Goal: Task Accomplishment & Management: Manage account settings

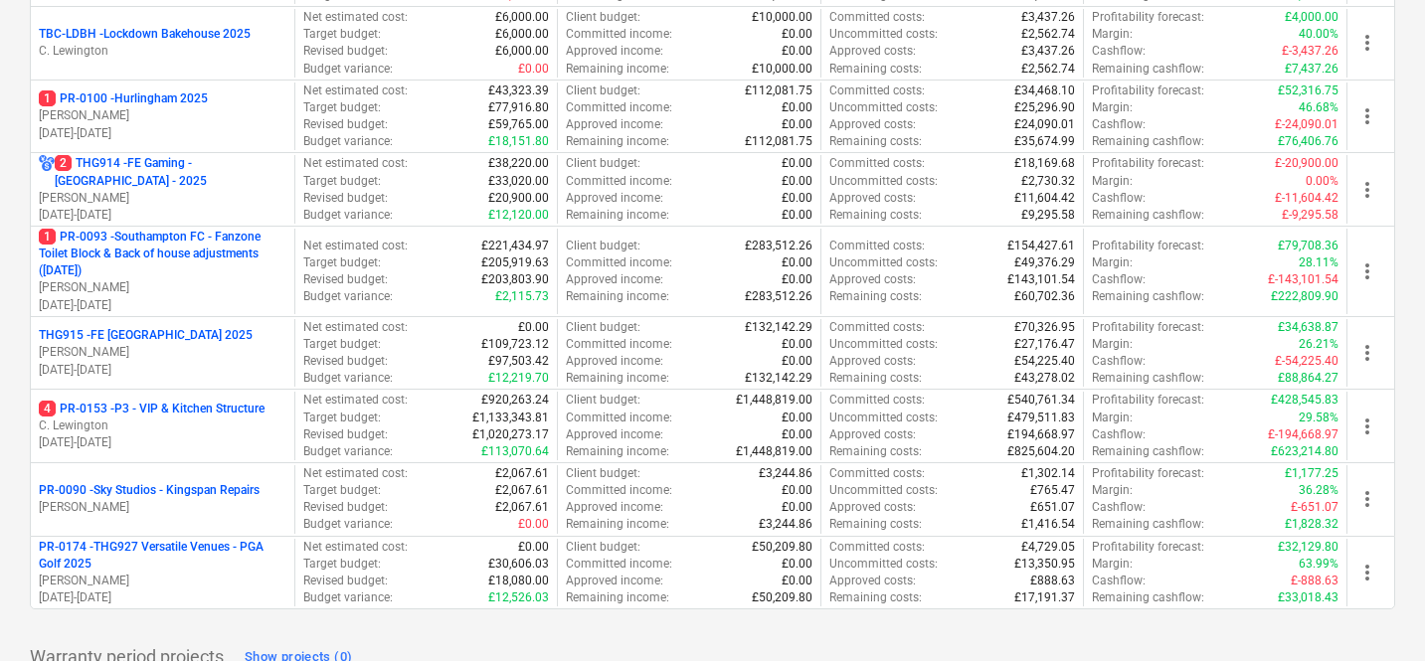
scroll to position [903, 0]
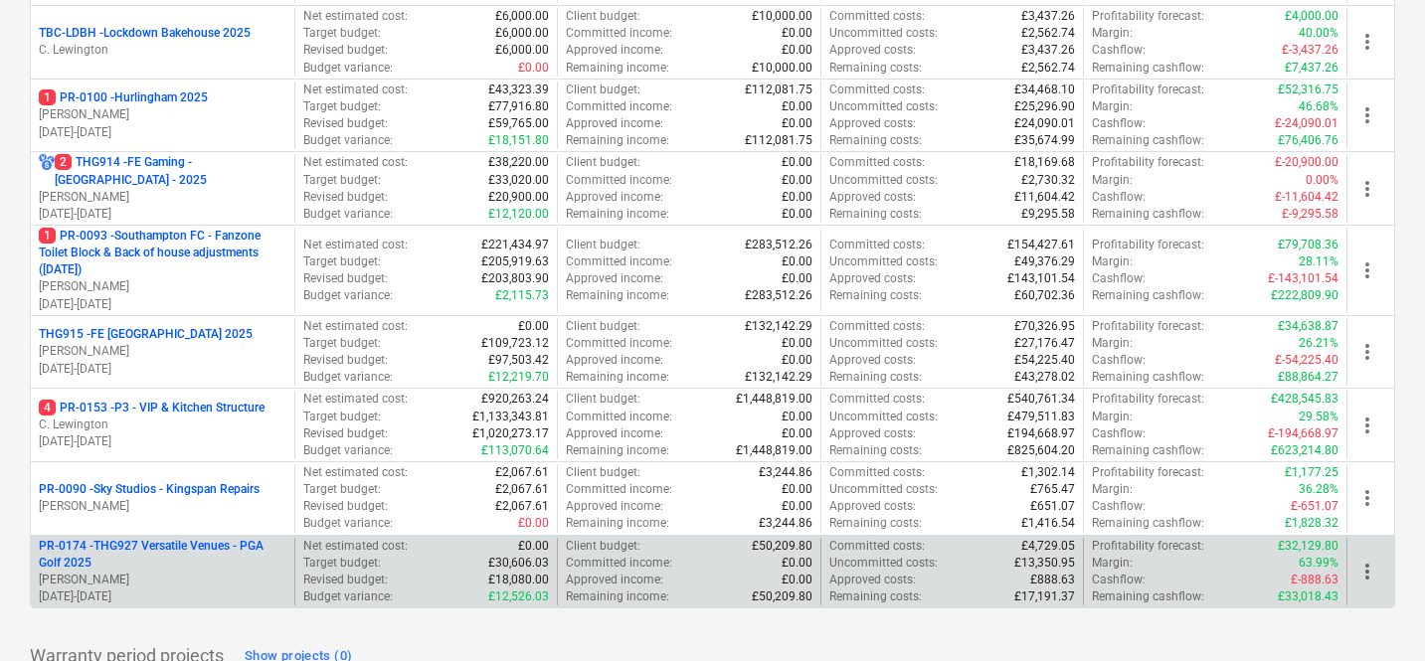
click at [219, 545] on p "PR-0174 - THG927 Versatile Venues - PGA Golf 2025" at bounding box center [163, 555] width 248 height 34
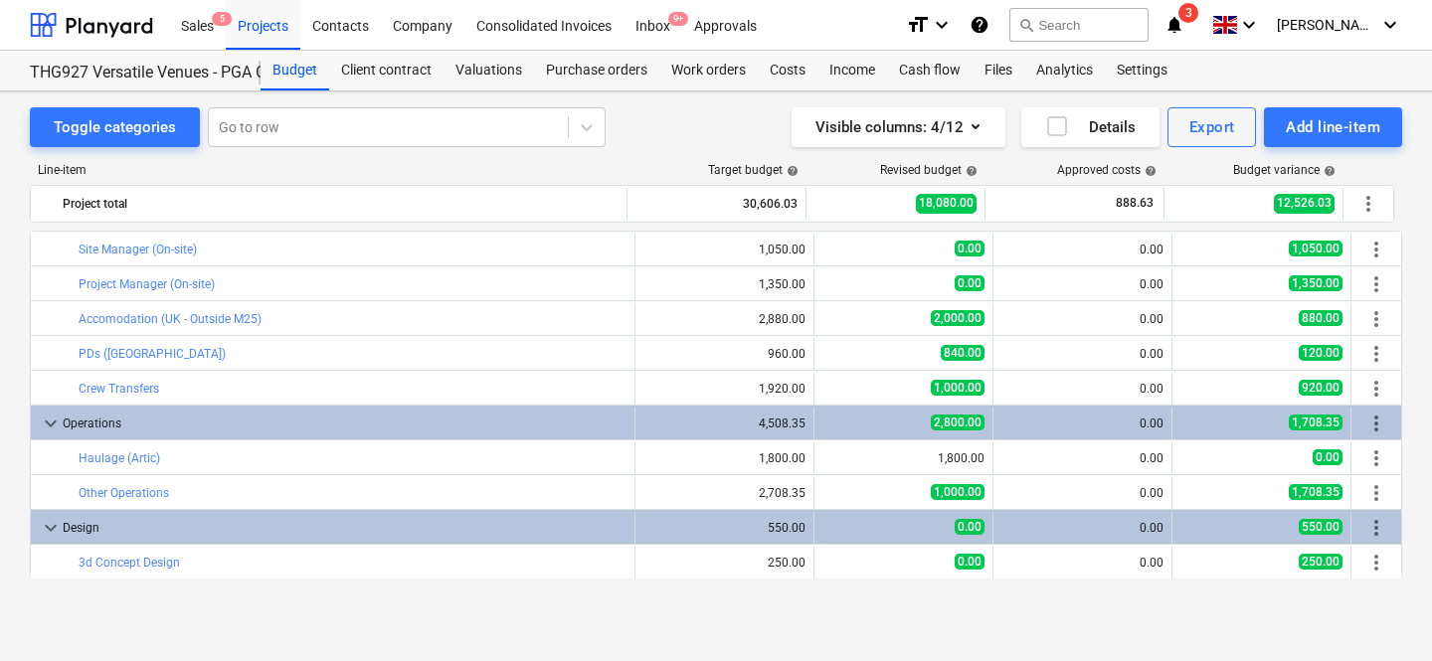
scroll to position [345, 0]
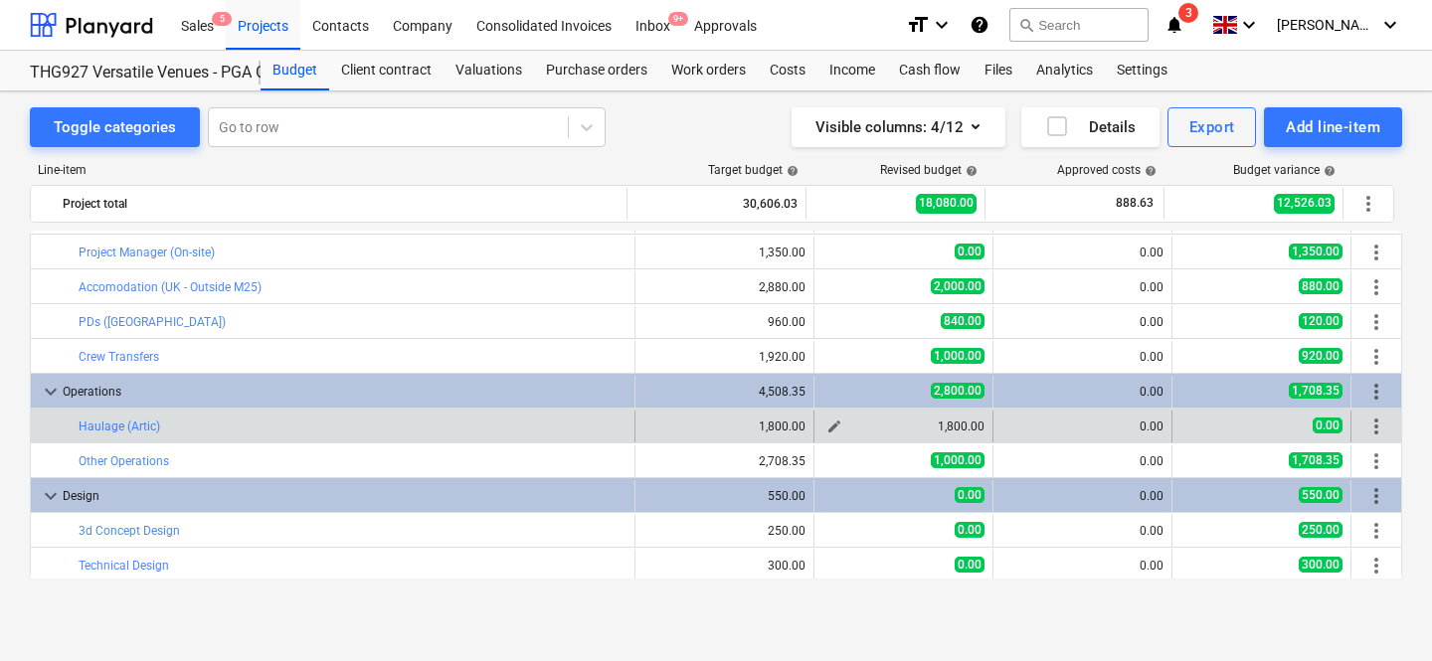
click at [826, 423] on span "edit" at bounding box center [834, 427] width 16 height 16
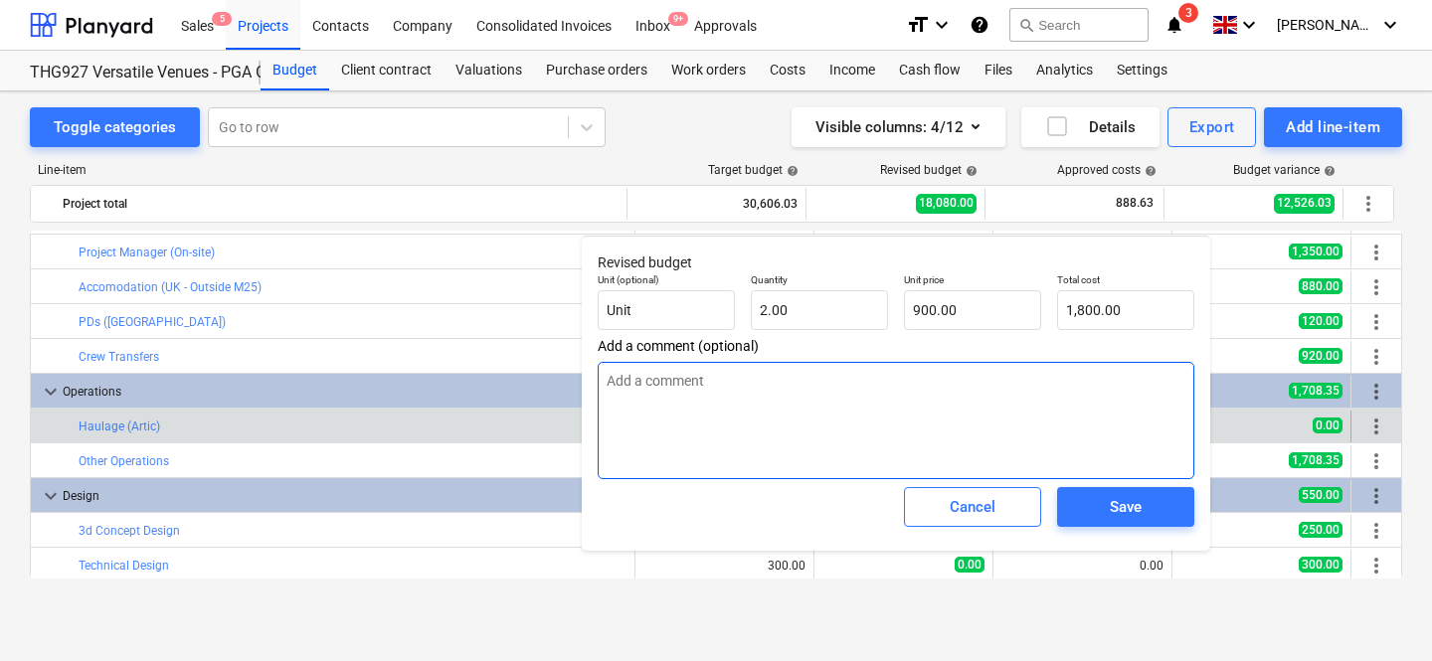
click at [798, 412] on textarea at bounding box center [896, 420] width 597 height 117
type textarea "1"
type textarea "x"
type textarea "12"
type textarea "x"
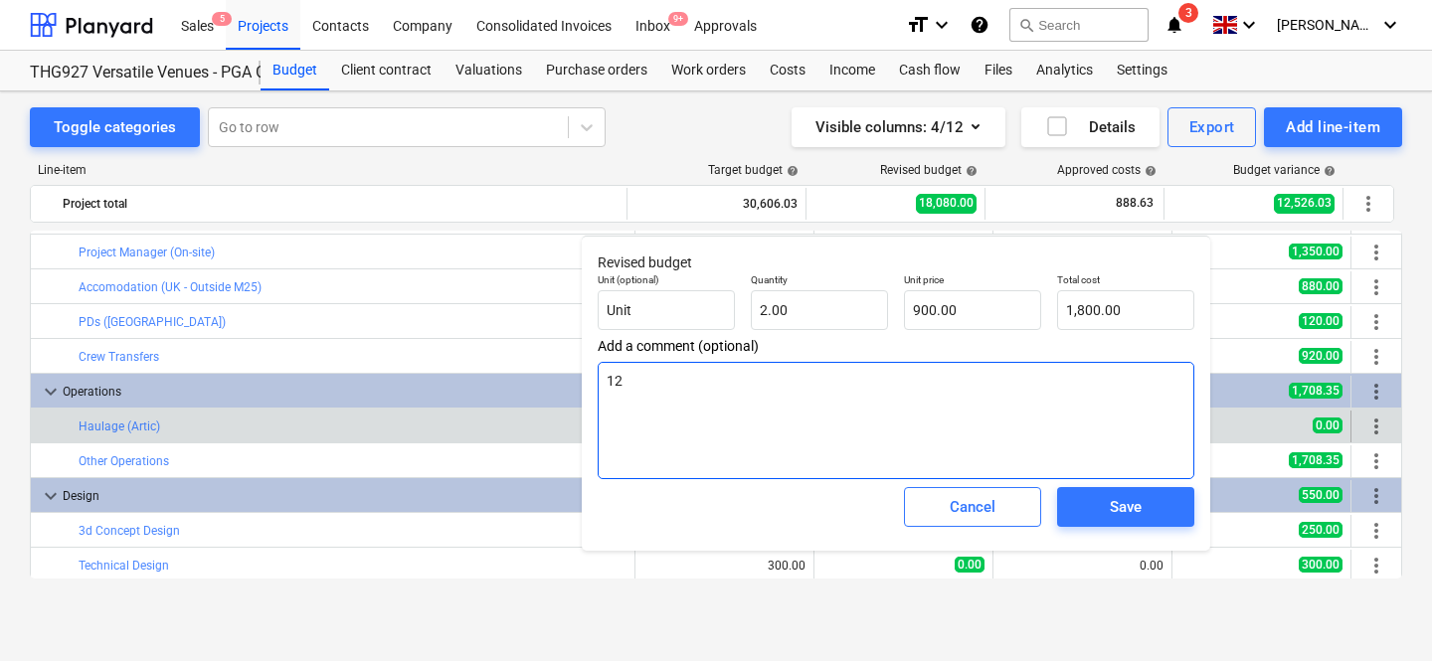
type textarea "120"
type textarea "x"
type textarea "1200"
type textarea "x"
type textarea "1200"
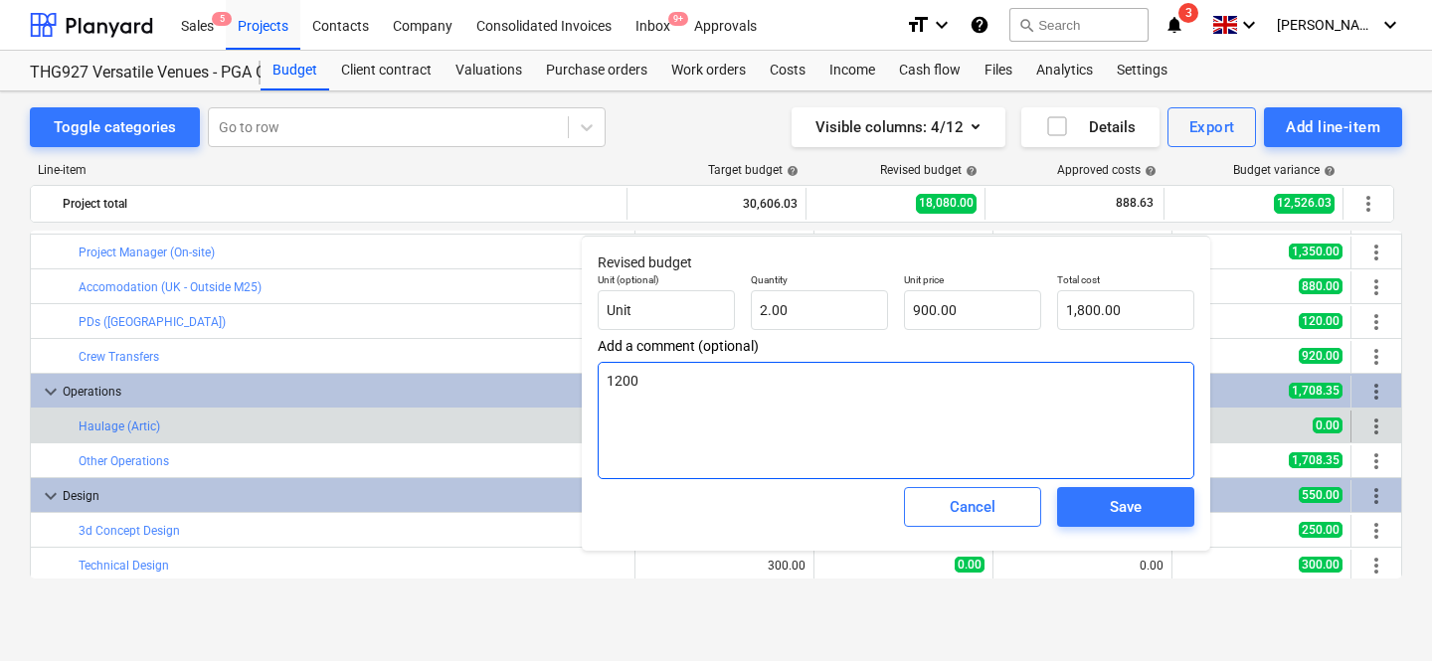
type textarea "x"
type textarea "1200 ("
type textarea "x"
type textarea "1200 (b"
type textarea "x"
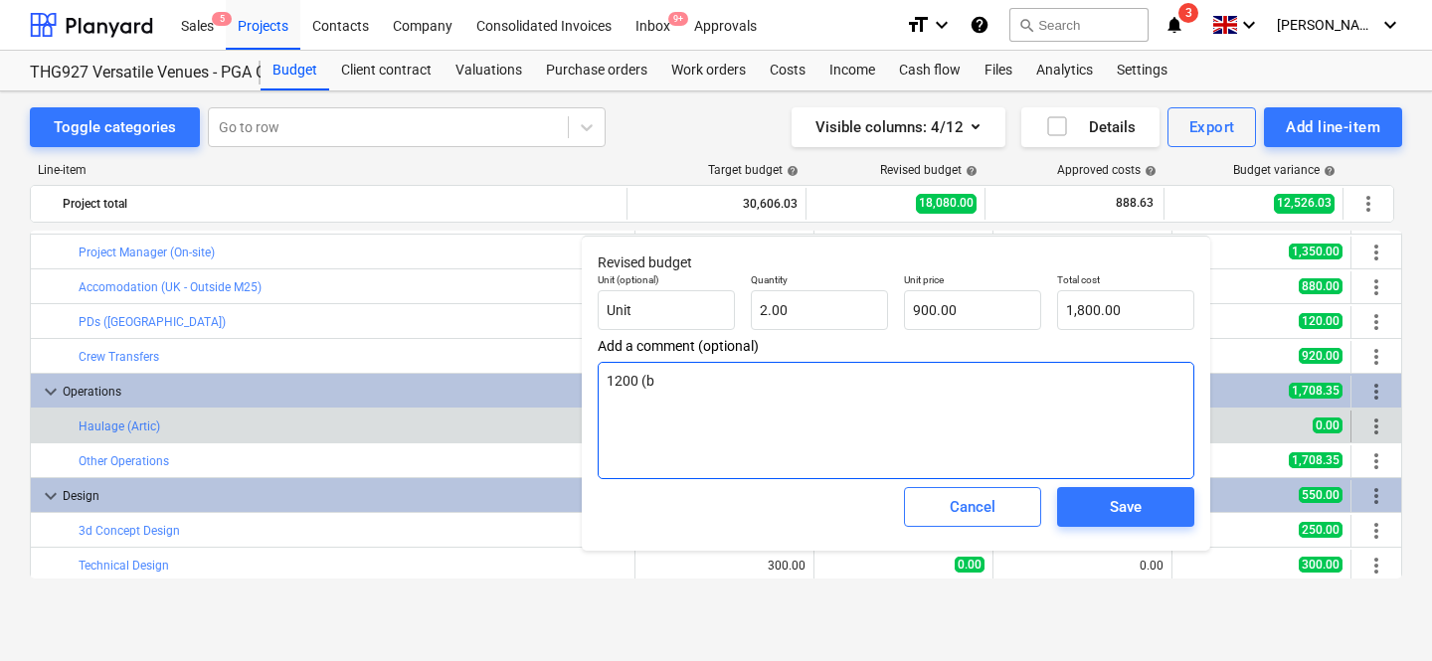
type textarea "1200 (bu"
type textarea "x"
type textarea "1200 ([PERSON_NAME]"
type textarea "x"
type textarea "1200 (buil"
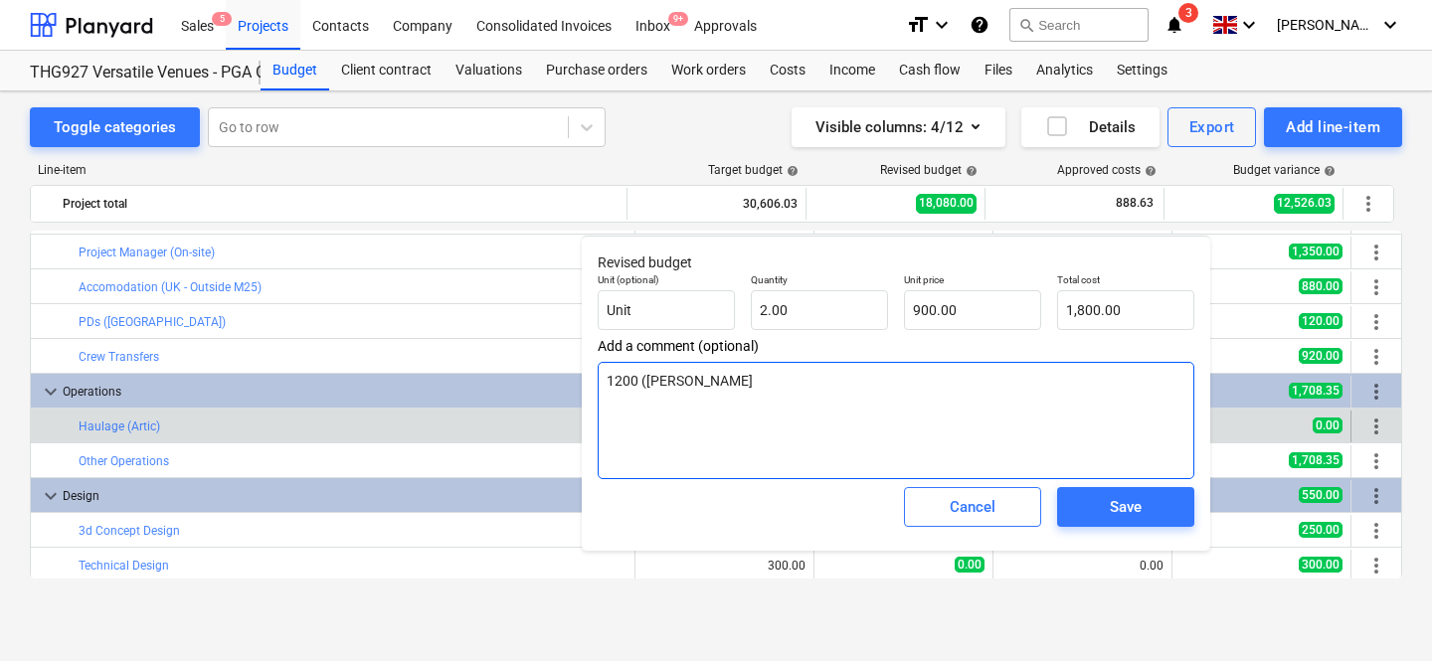
type textarea "x"
type textarea "1200 (build"
type textarea "x"
type textarea "1200 (build)"
type textarea "x"
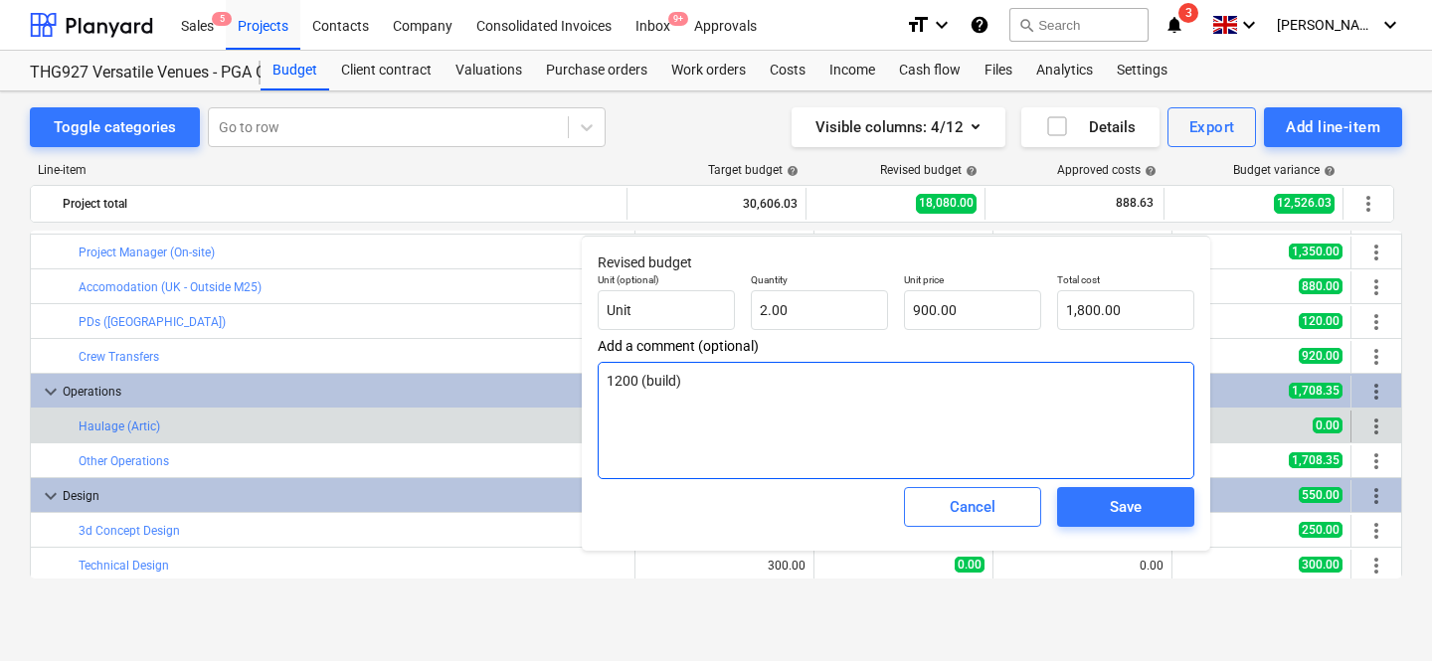
type textarea "1200 (build)"
type textarea "x"
type textarea "1200 (build) +"
type textarea "x"
type textarea "1200 (build) +"
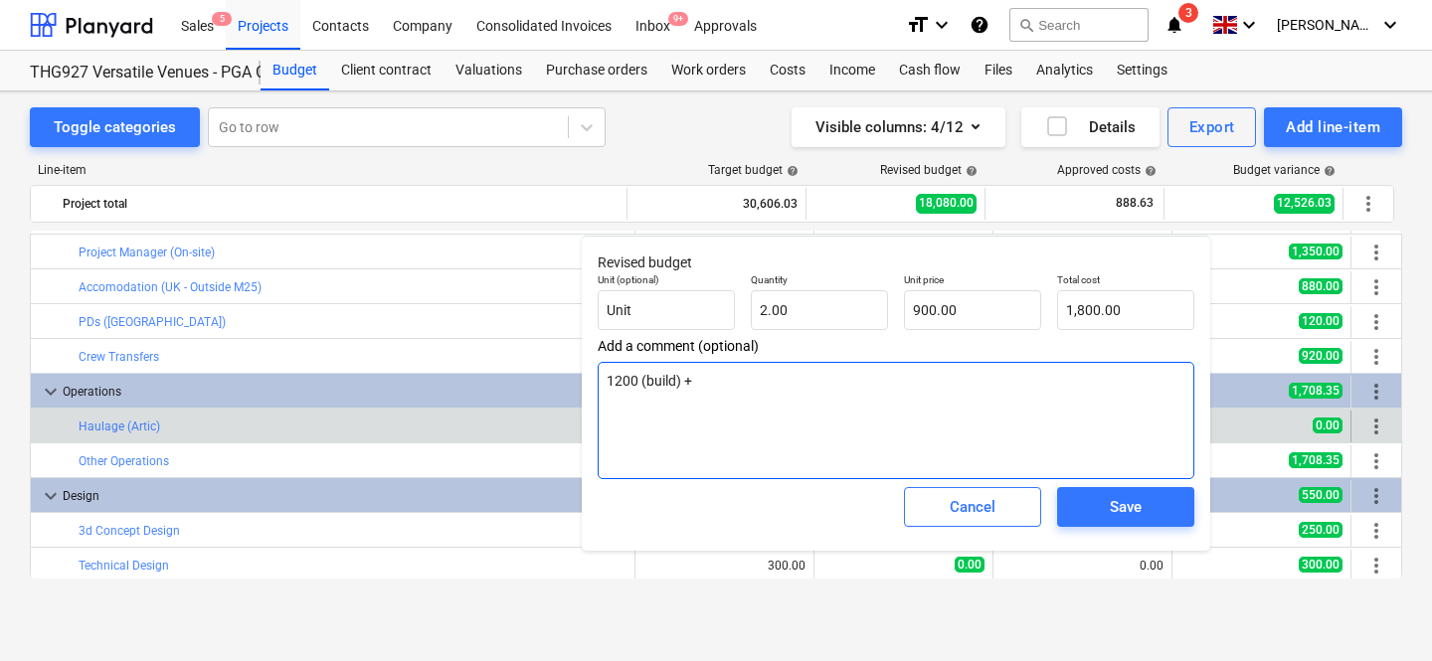
type textarea "x"
type textarea "1200 (build) +"
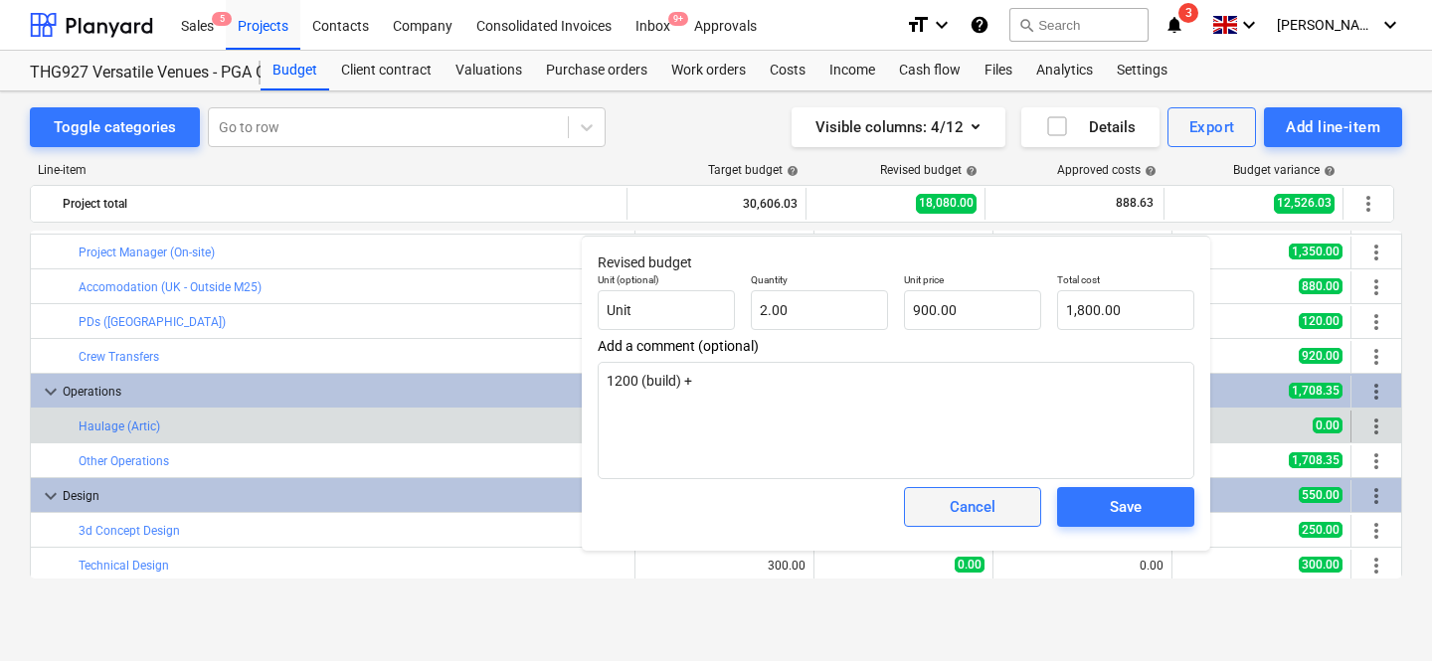
click at [970, 508] on div "Cancel" at bounding box center [973, 507] width 46 height 26
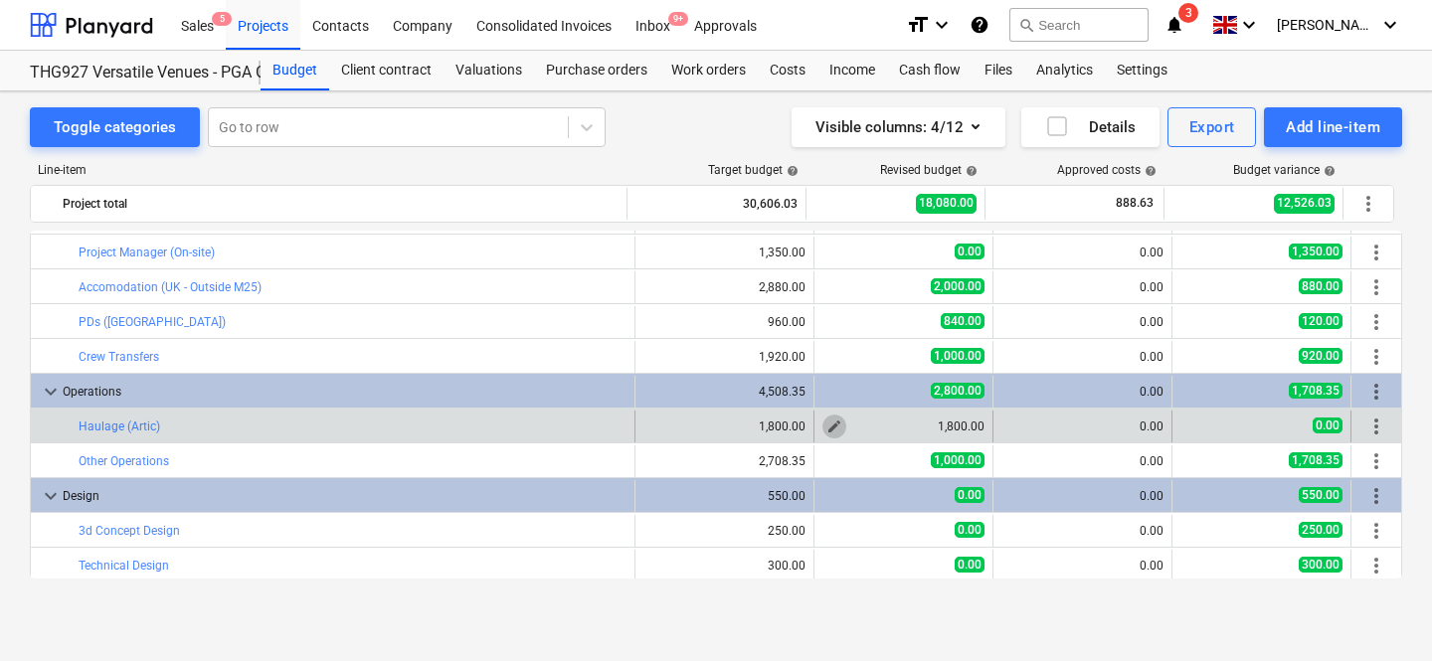
click at [831, 427] on span "edit" at bounding box center [834, 427] width 16 height 16
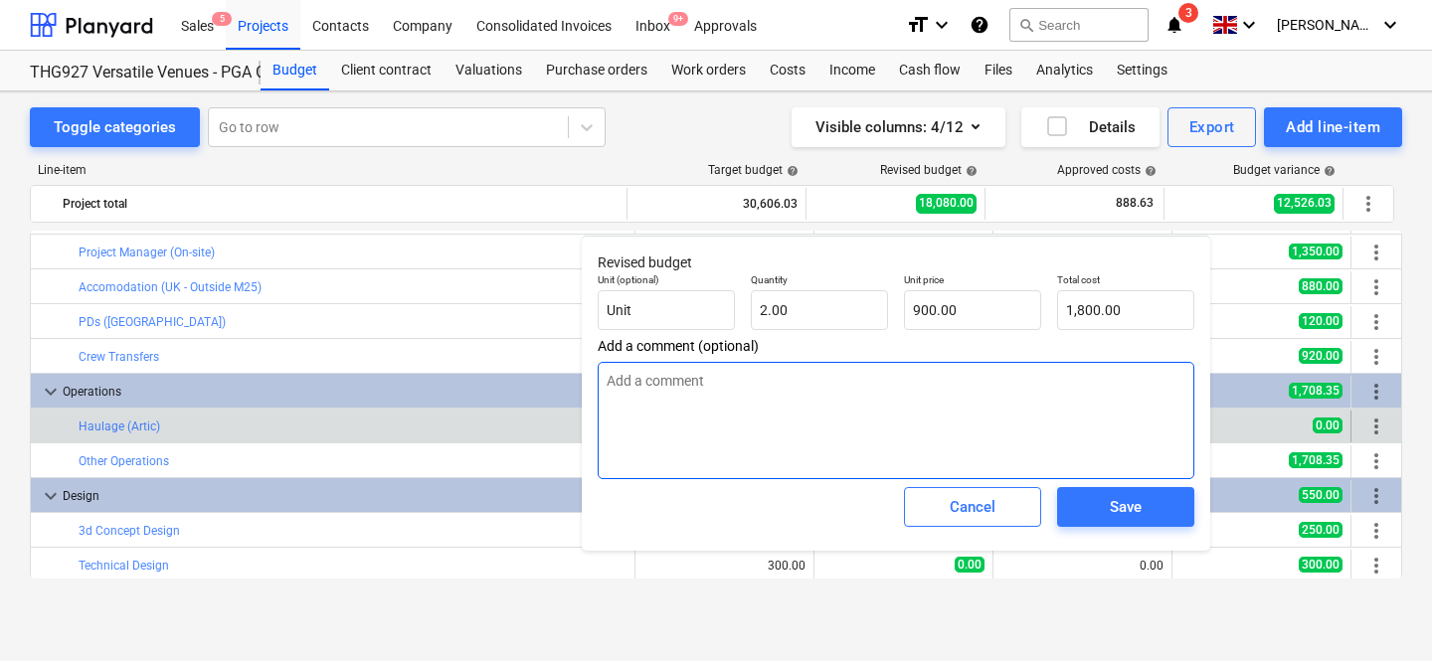
click at [795, 385] on textarea at bounding box center [896, 420] width 597 height 117
type textarea "x"
type textarea "1"
type textarea "x"
type textarea "12"
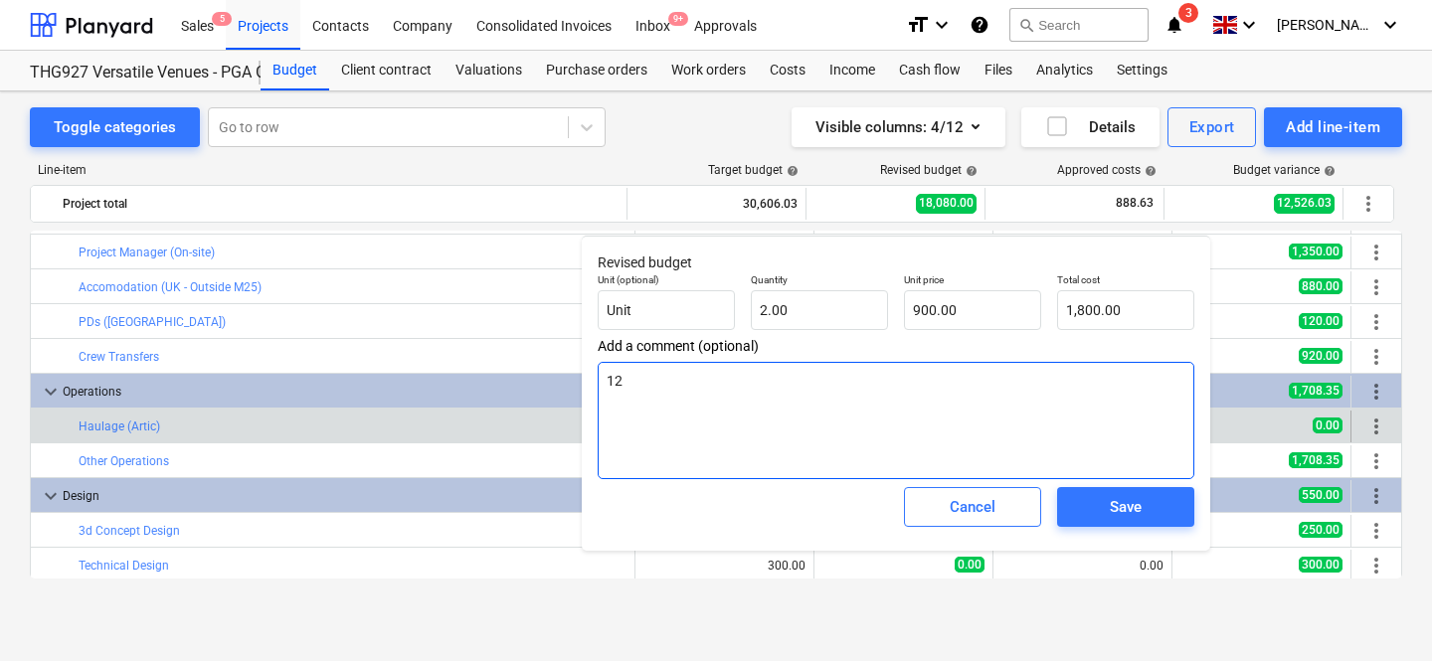
type textarea "x"
type textarea "120"
type textarea "x"
type textarea "1200"
type textarea "x"
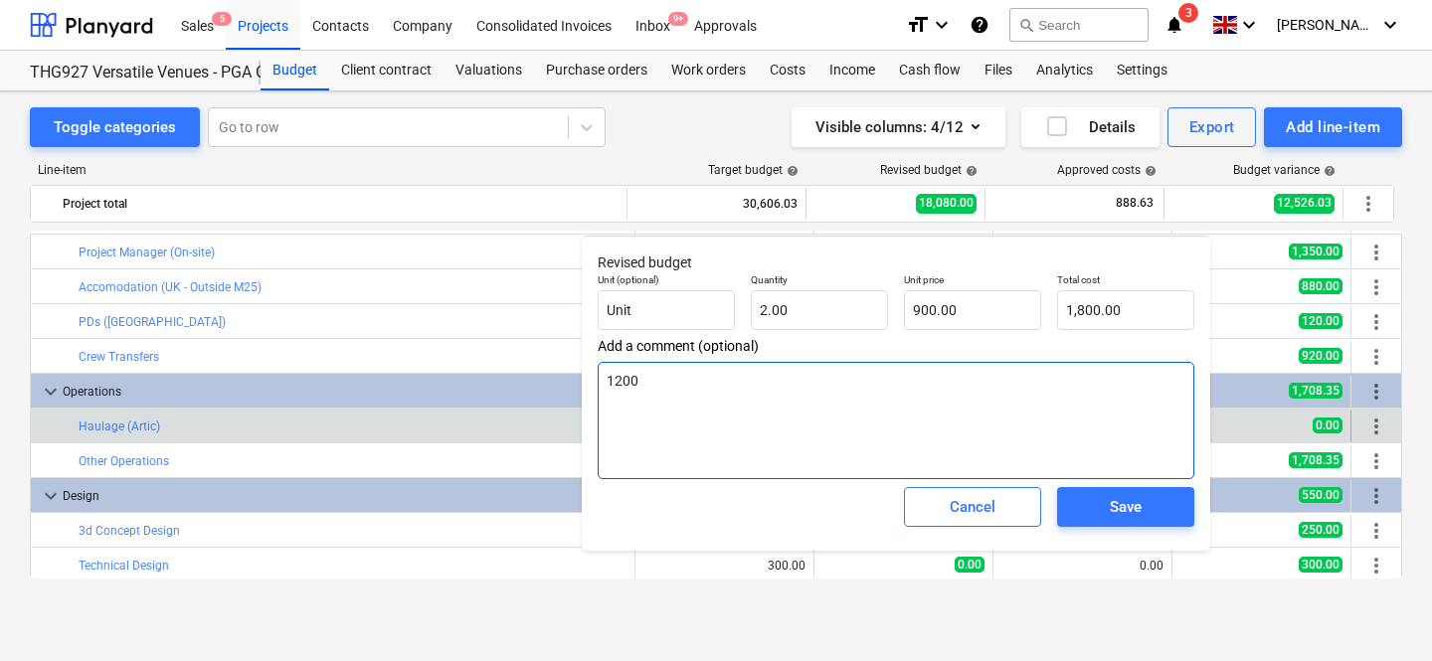
type textarea "1200"
type textarea "x"
type textarea "1200 ("
type textarea "x"
type textarea "1200 (b"
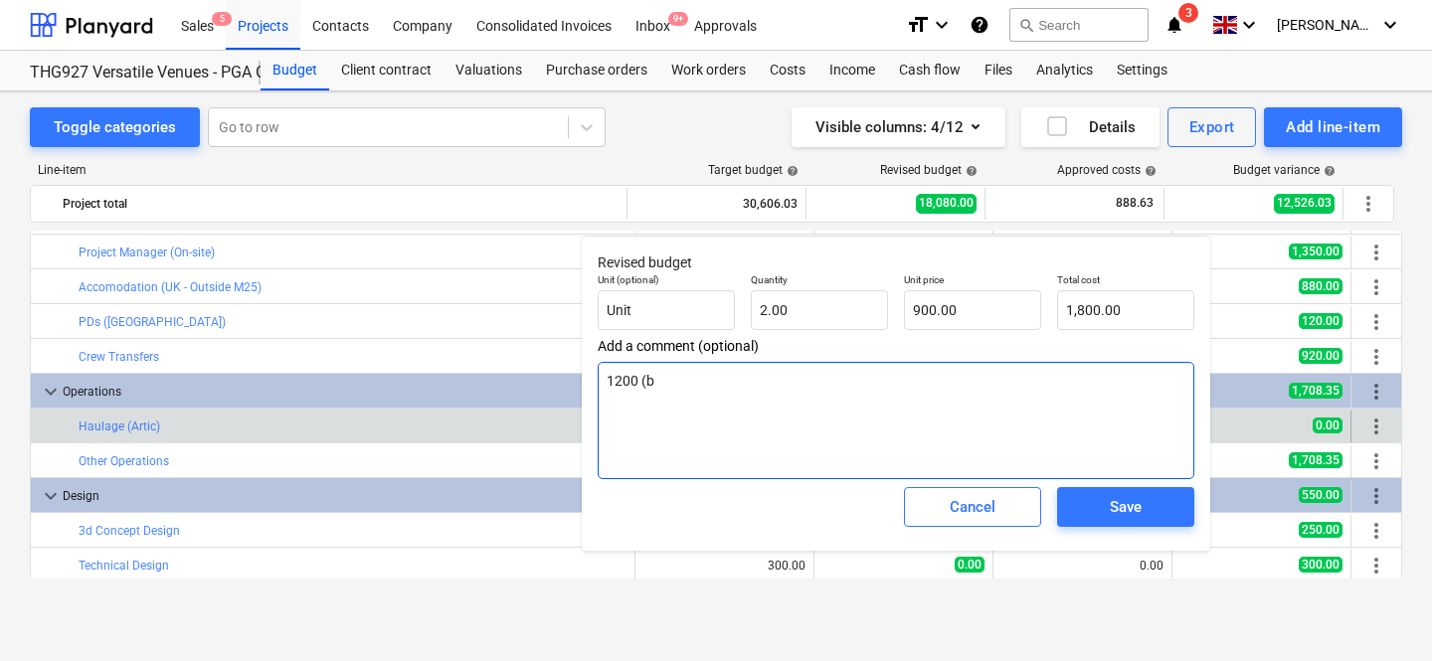
type textarea "x"
type textarea "1200 (bu"
type textarea "x"
type textarea "1200 ([PERSON_NAME]"
type textarea "x"
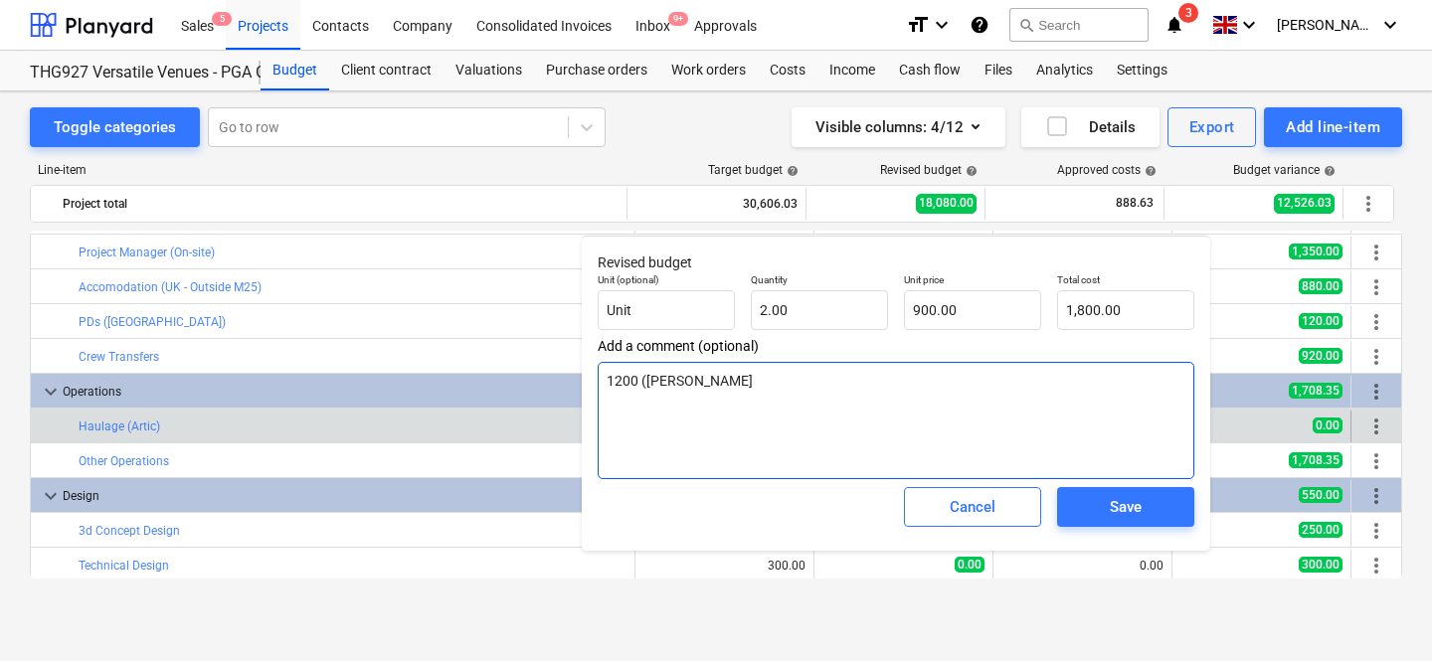
type textarea "1200 (buil"
type textarea "x"
type textarea "1200 (build"
type textarea "x"
type textarea "1200 (build"
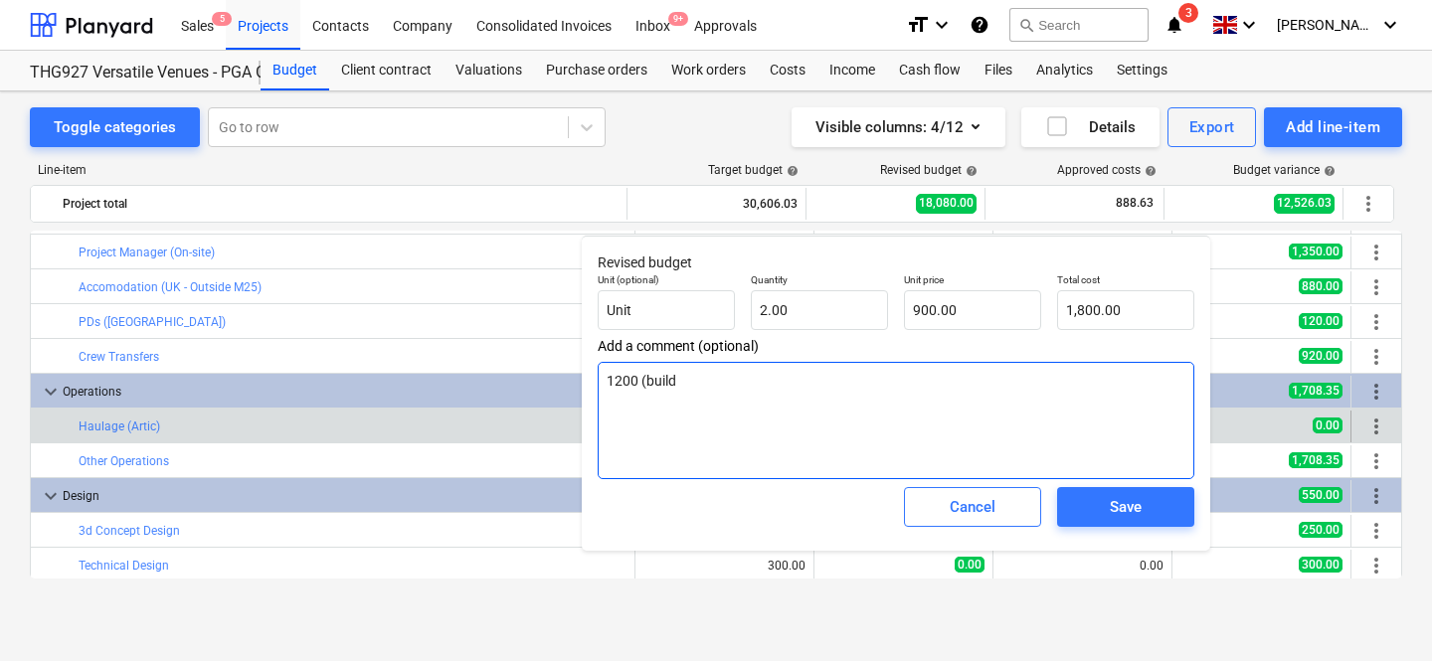
type textarea "x"
type textarea "1200 (build"
type textarea "x"
type textarea "1200 (build)"
type textarea "x"
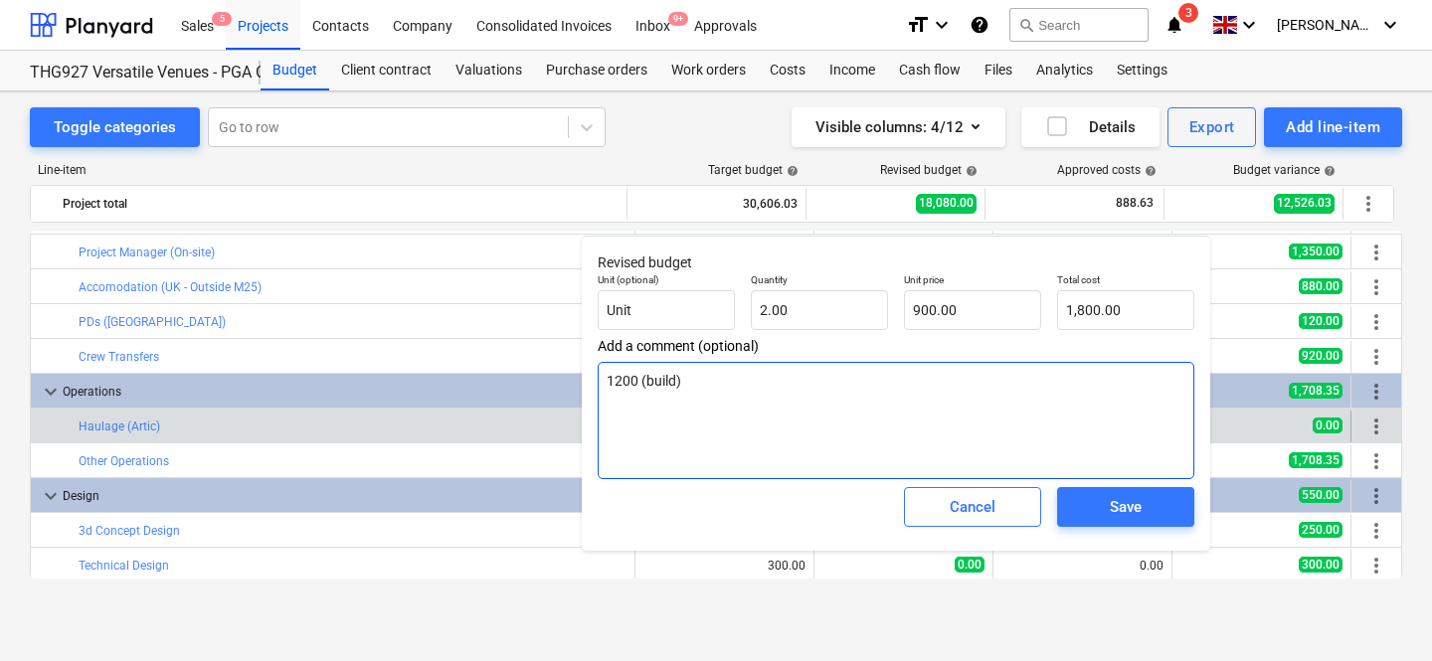
type textarea "1200 (build)"
type textarea "x"
type textarea "1200 (build) +"
type textarea "x"
type textarea "1200 (build) +"
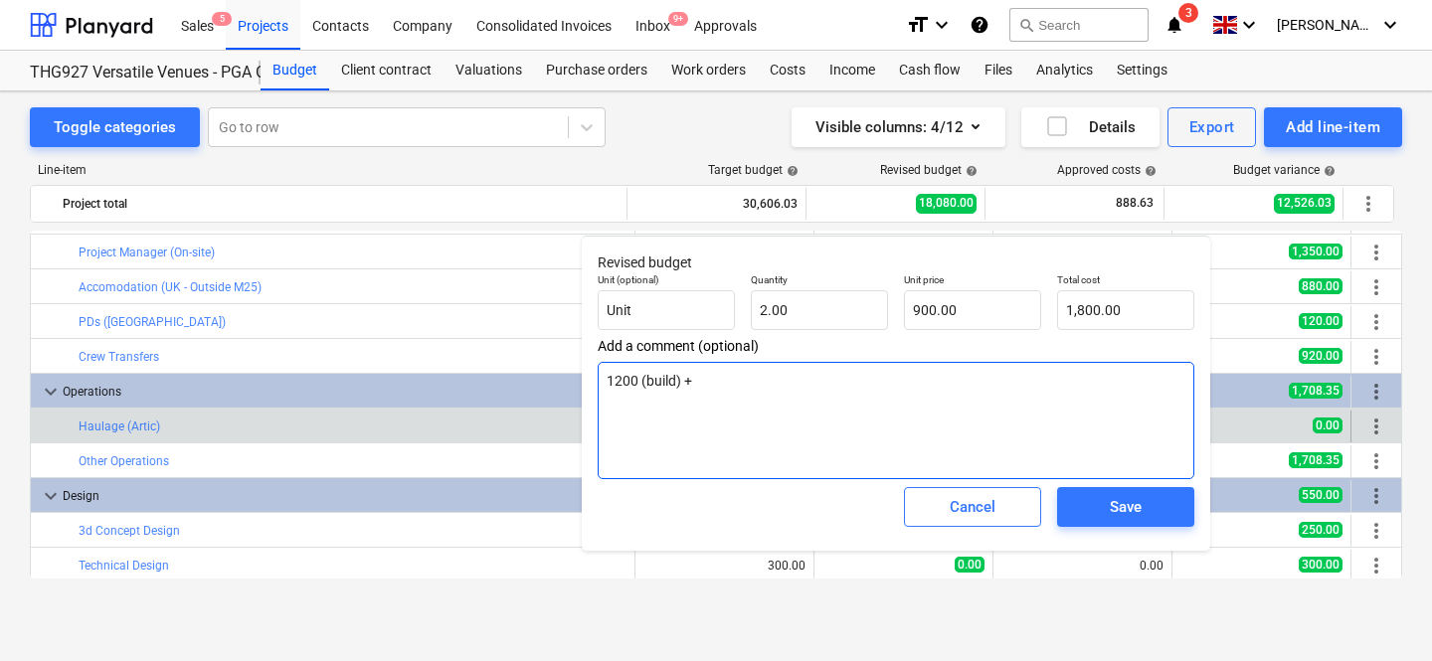
type textarea "x"
type textarea "1200 (build) + ("
type textarea "x"
type textarea "1200 (build) + (d"
type textarea "x"
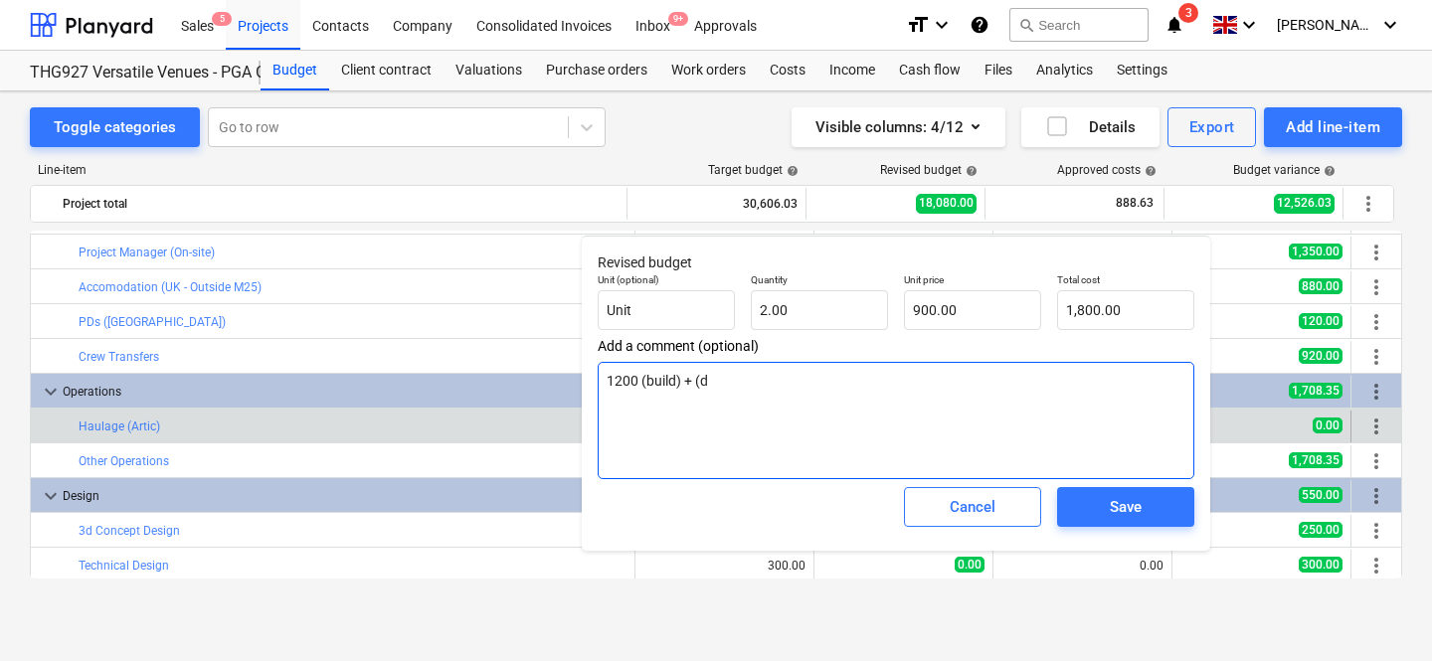
type textarea "1200 (build) + (de"
type textarea "x"
type textarea "1200 (build) + (der"
type textarea "x"
type textarea "1200 (build) + (deri"
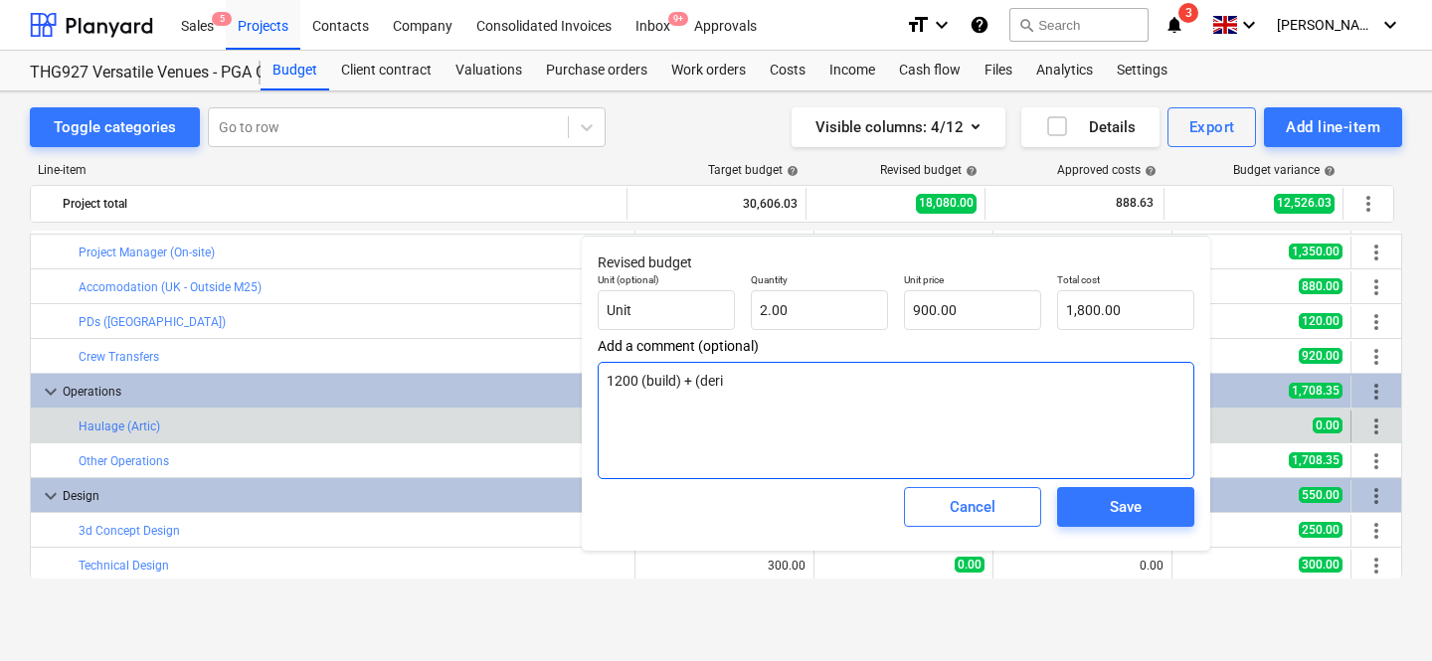
type textarea "x"
type textarea "1200 (build) + (derig"
type textarea "x"
type textarea "1200 (build) + (derig)"
type textarea "x"
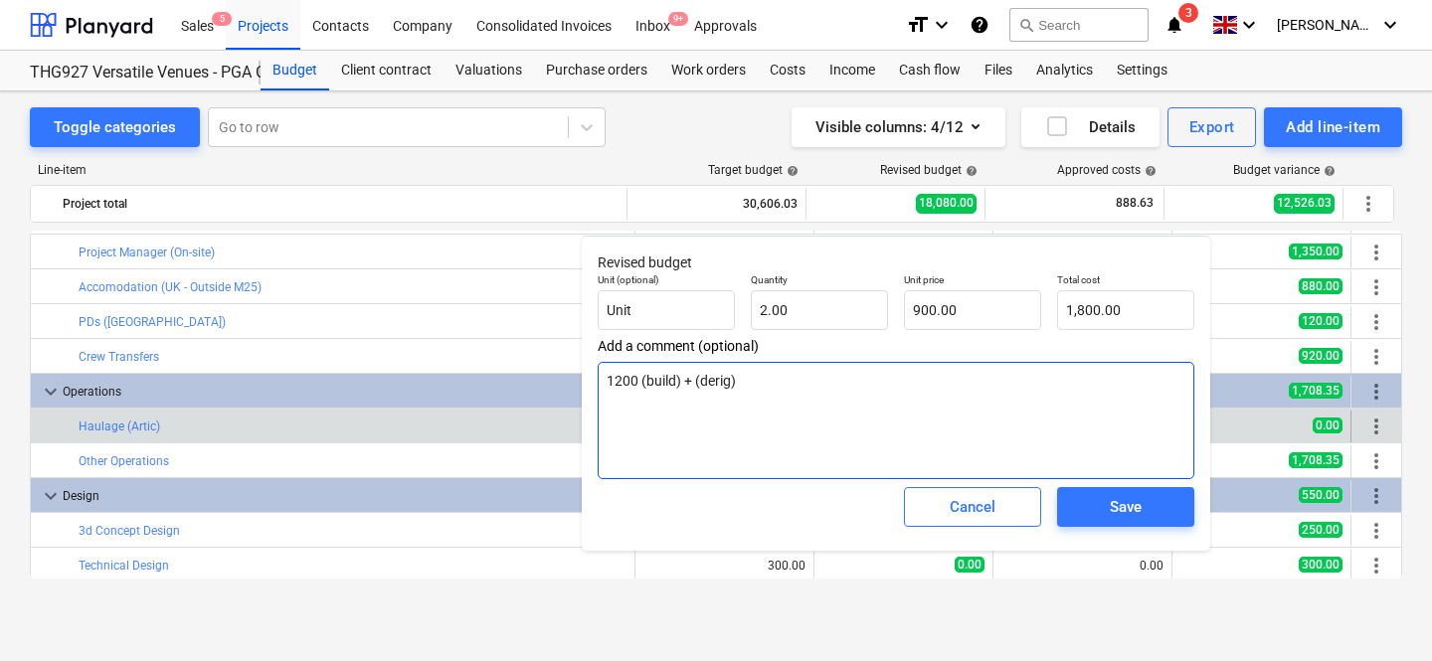
type textarea "1200 (build) + ?(derig)"
type textarea "x"
type textarea "1200 (build) + ??(derig)"
type textarea "x"
type textarea "1200 (build) + ?(derig)"
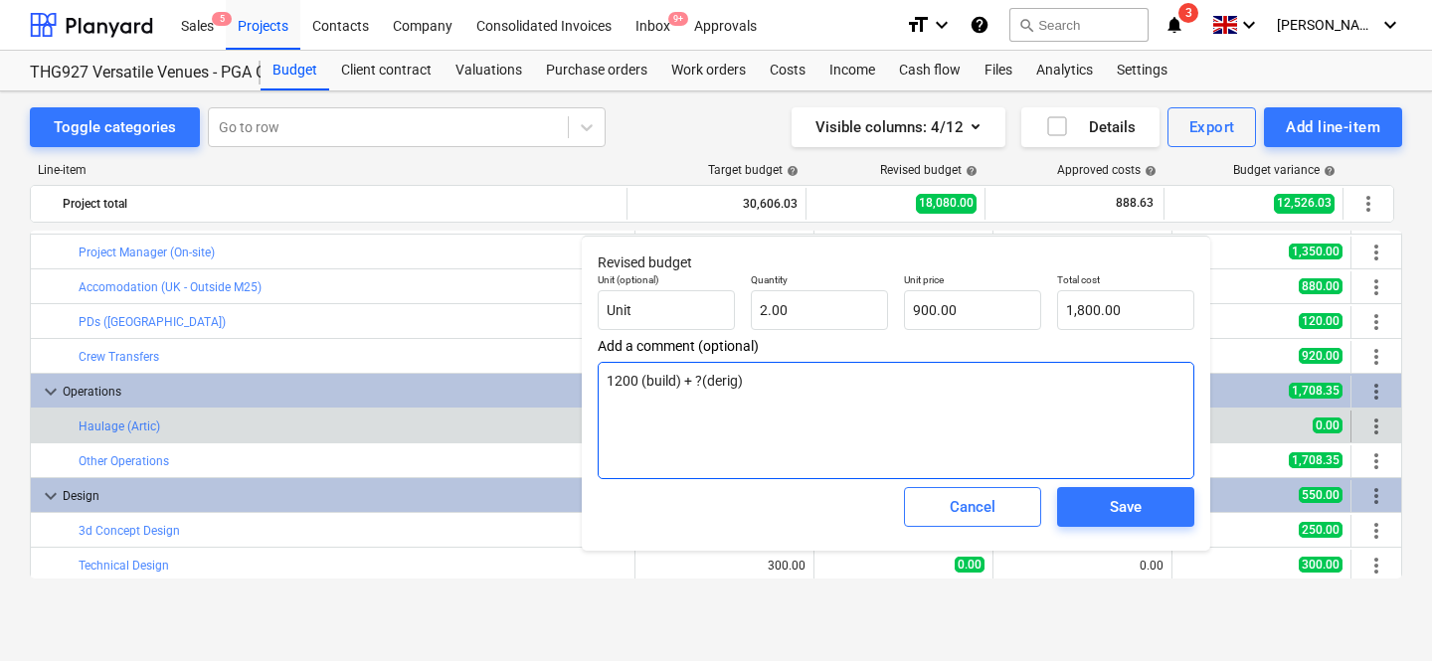
type textarea "x"
type textarea "1200 (build) + (derig)"
type textarea "x"
type textarea "1200 (build) + ?(derig)"
type textarea "x"
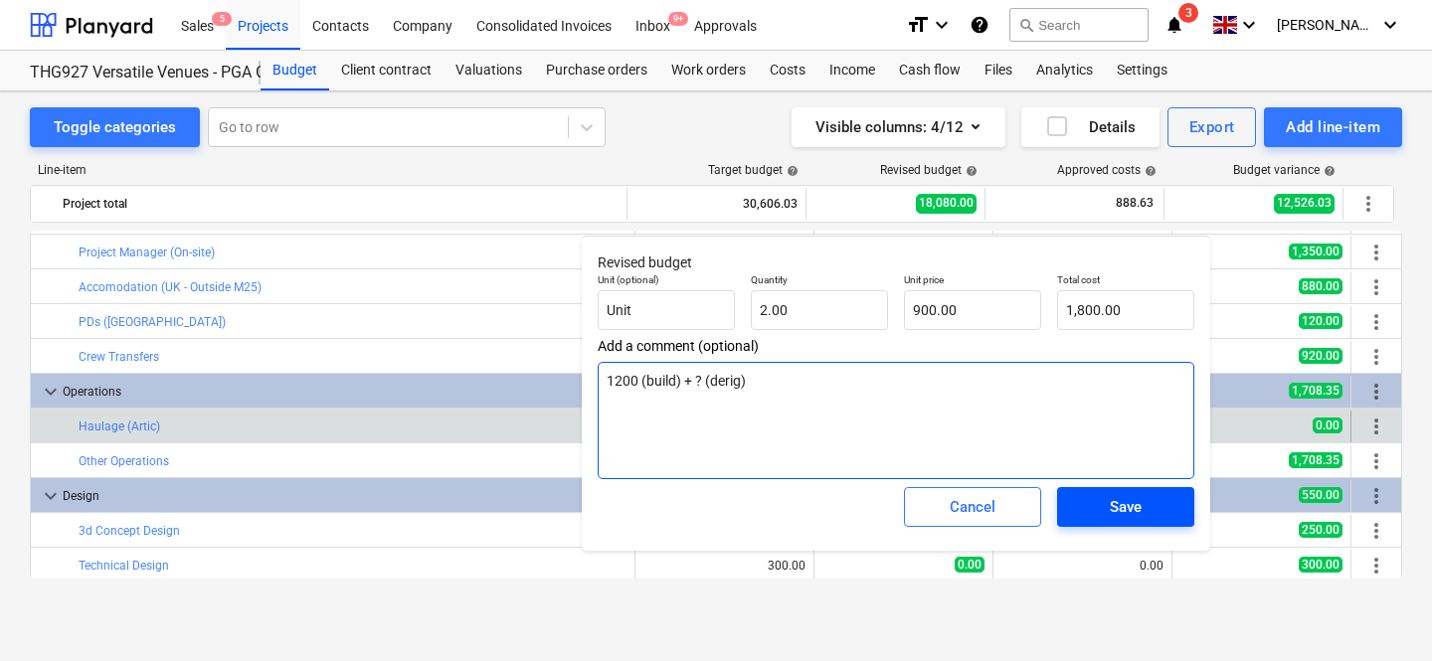
type textarea "1200 (build) + ? (derig)"
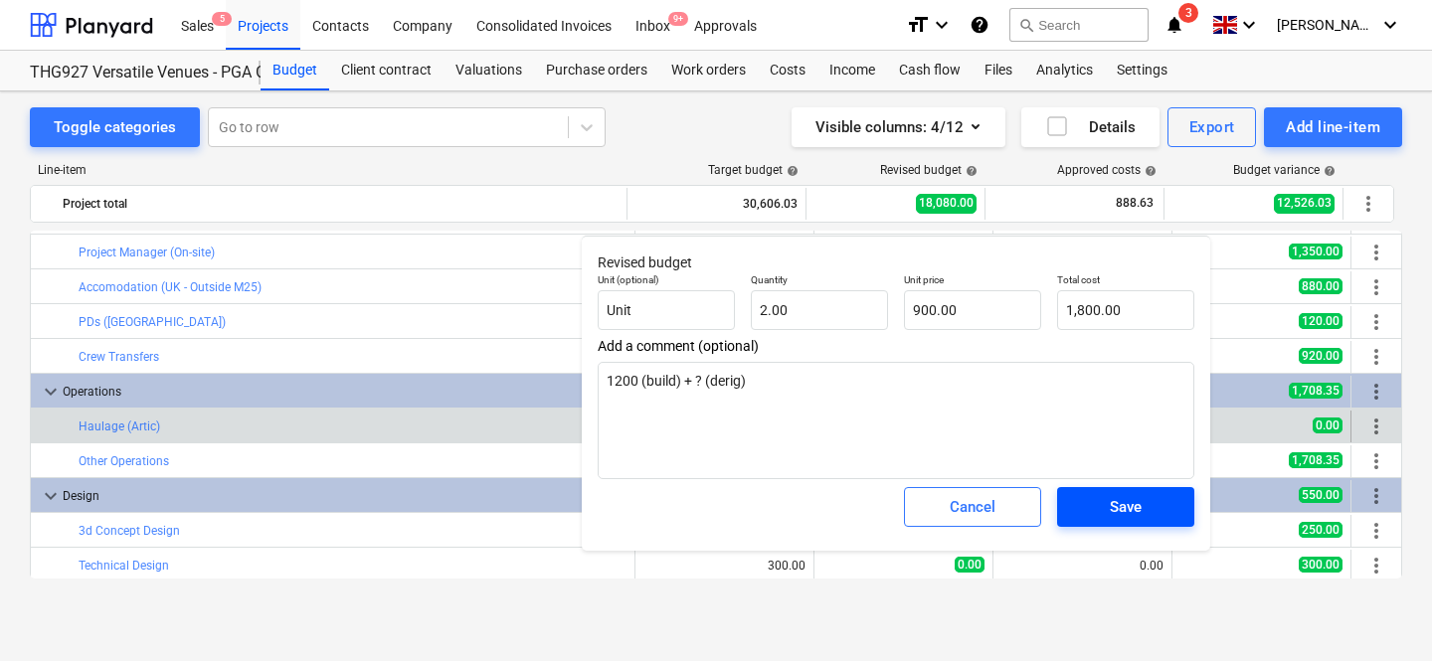
click at [1168, 499] on span "Save" at bounding box center [1126, 507] width 90 height 26
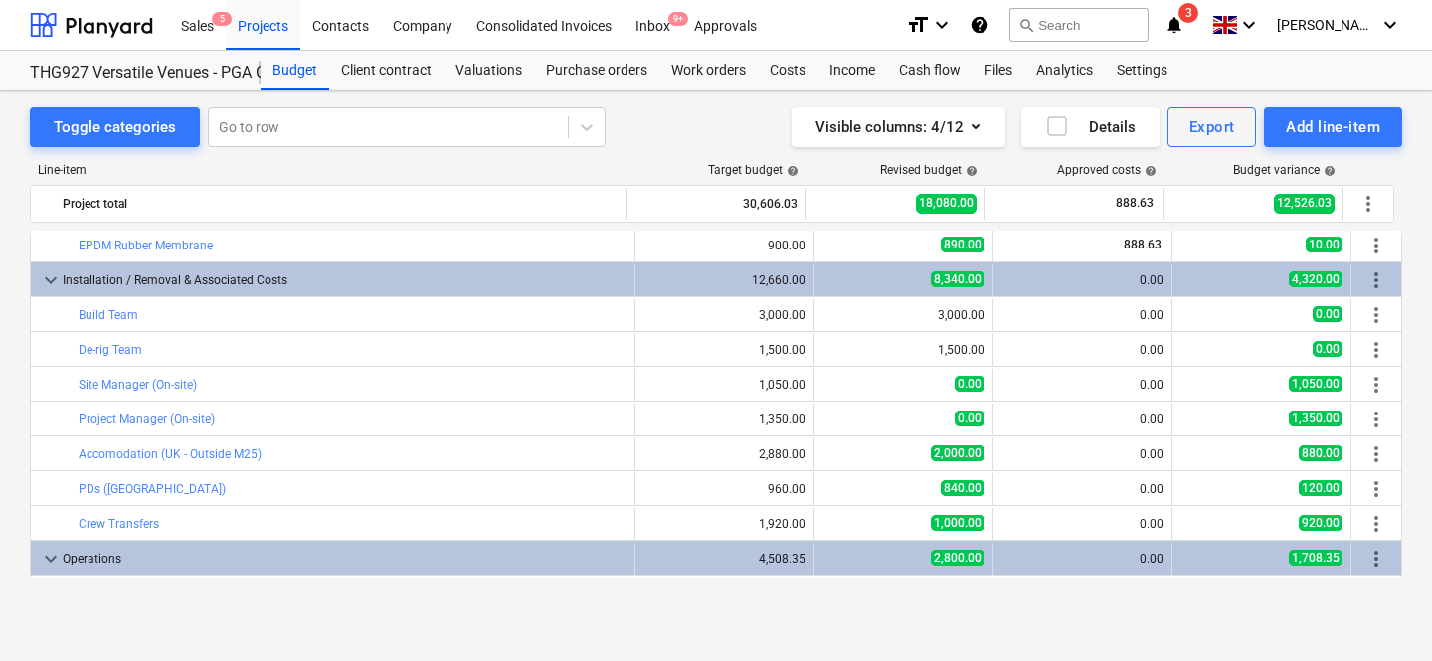
scroll to position [224, 0]
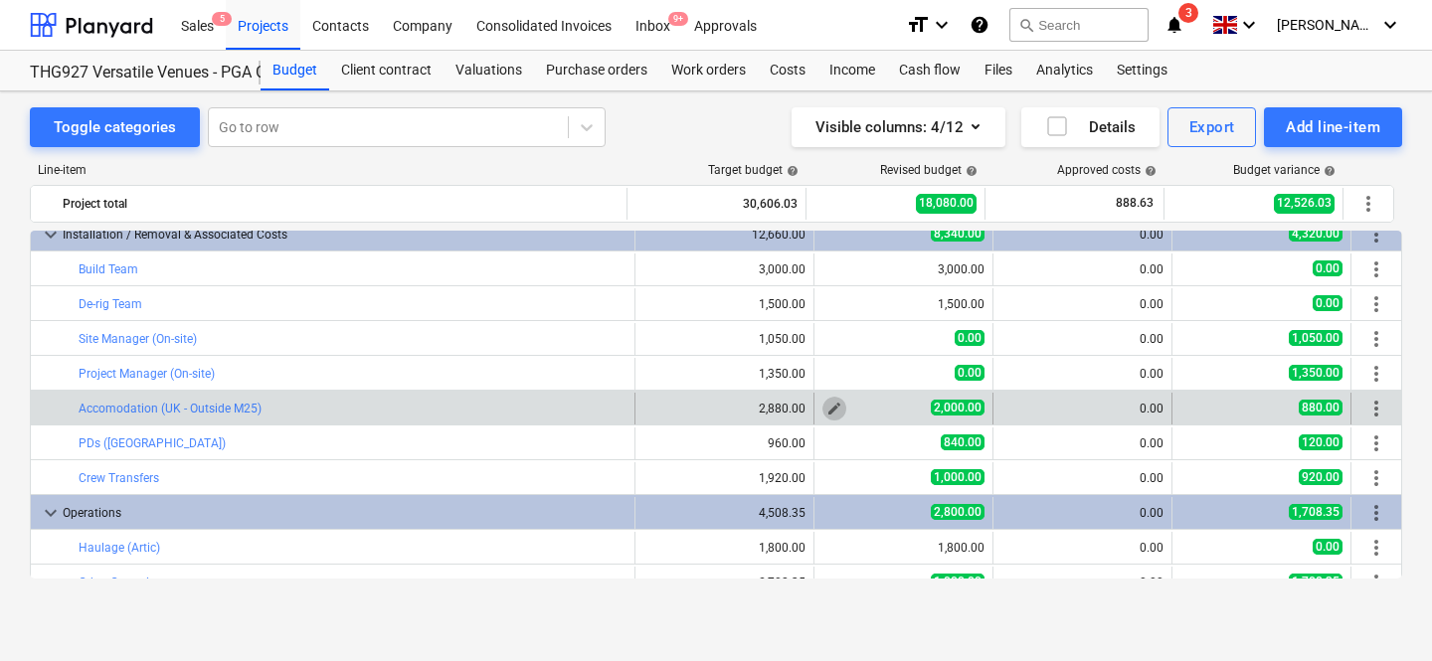
click at [832, 405] on span "edit" at bounding box center [834, 409] width 16 height 16
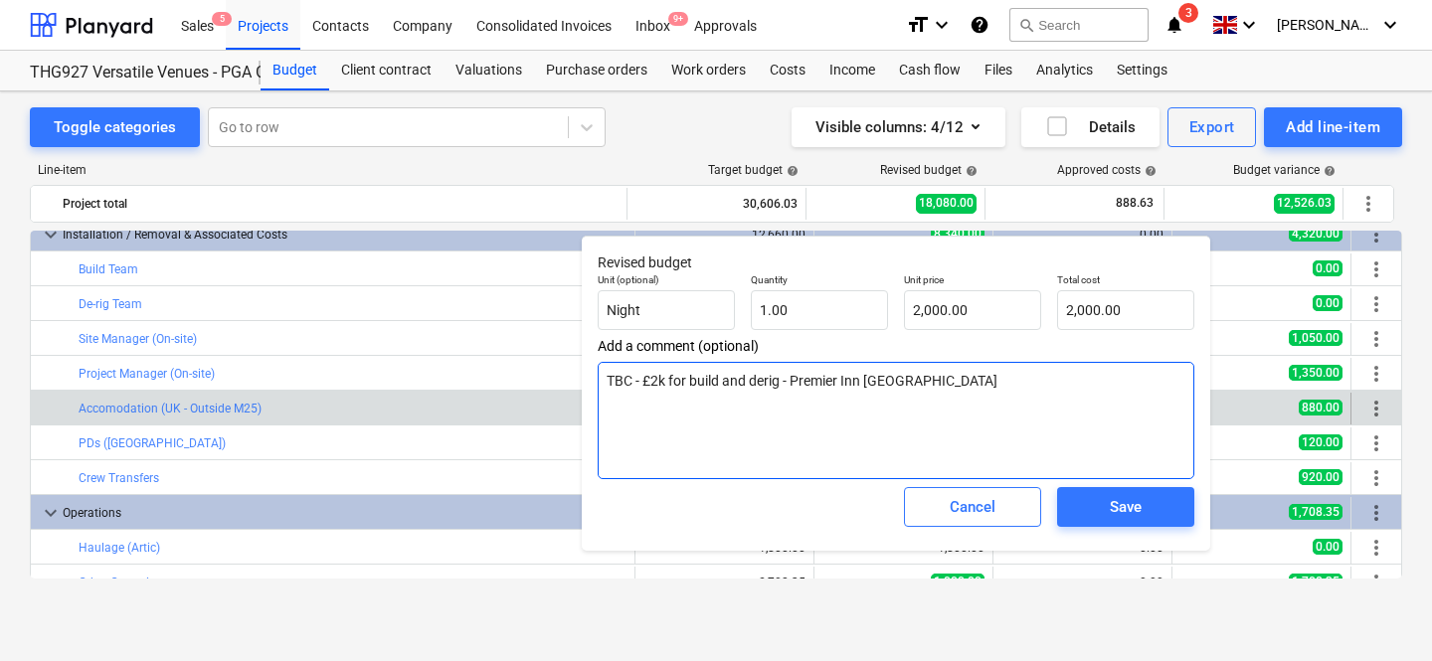
drag, startPoint x: 604, startPoint y: 381, endPoint x: 1044, endPoint y: 394, distance: 440.7
click at [1044, 394] on textarea "TBC - £2k for build and derig - Premier Inn [GEOGRAPHIC_DATA]" at bounding box center [896, 420] width 597 height 117
type textarea "x"
type textarea "£"
type textarea "x"
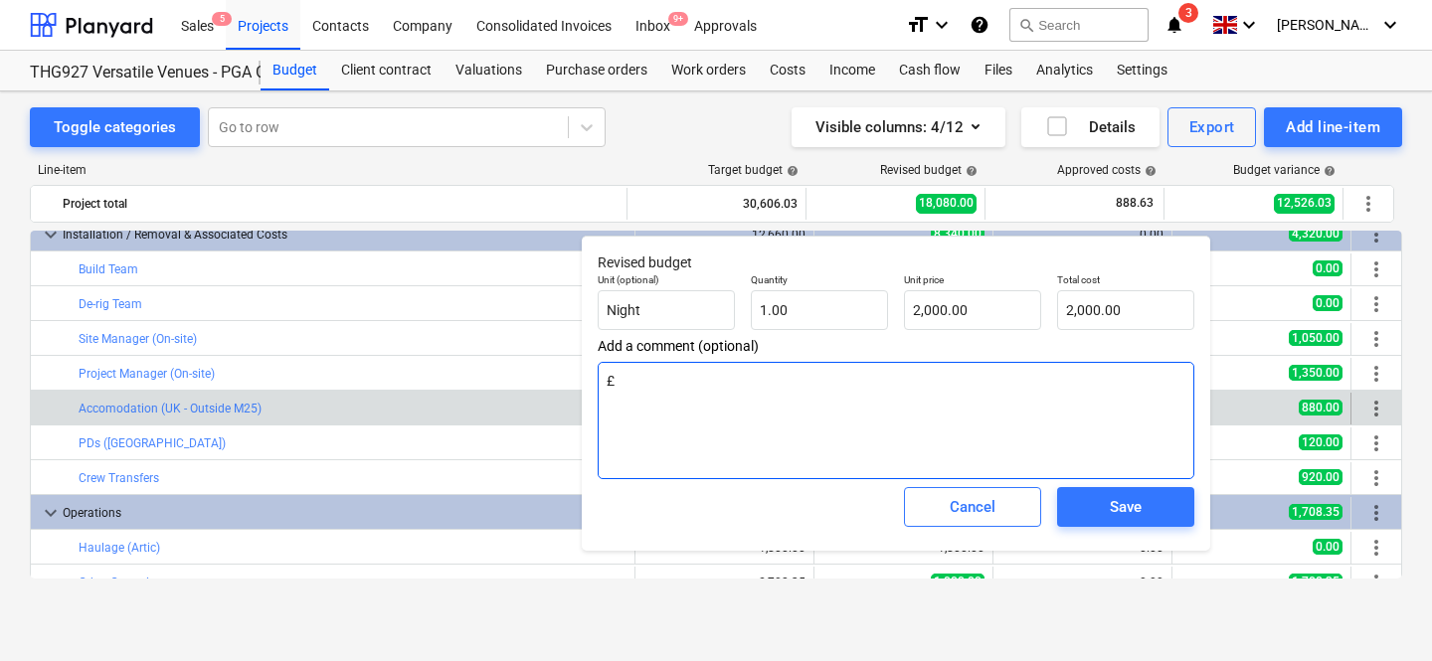
type textarea "£7"
type textarea "x"
type textarea "£70"
type textarea "x"
type textarea "£700"
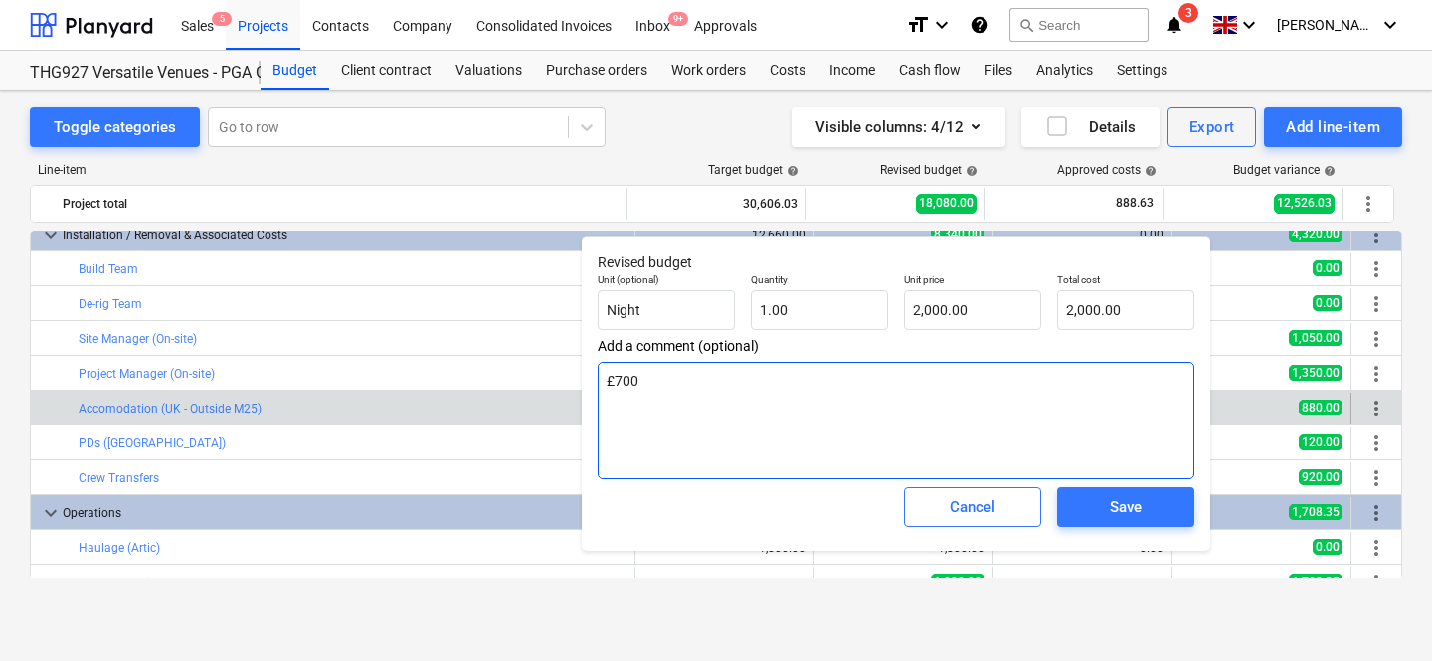
type textarea "x"
type textarea "£700"
type textarea "x"
type textarea "£700 ="
type textarea "x"
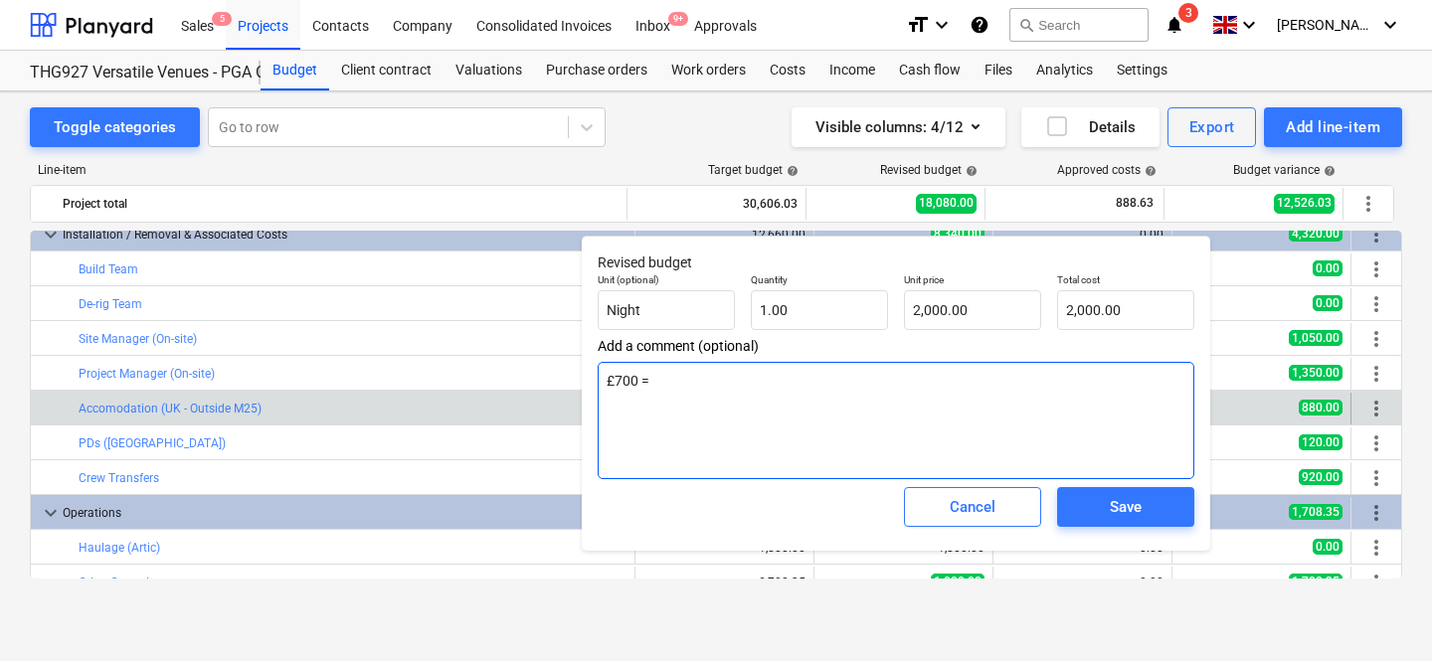
type textarea "£700 = B"
type textarea "x"
type textarea "£700 = Bu"
type textarea "x"
type textarea "£700 = [PERSON_NAME]"
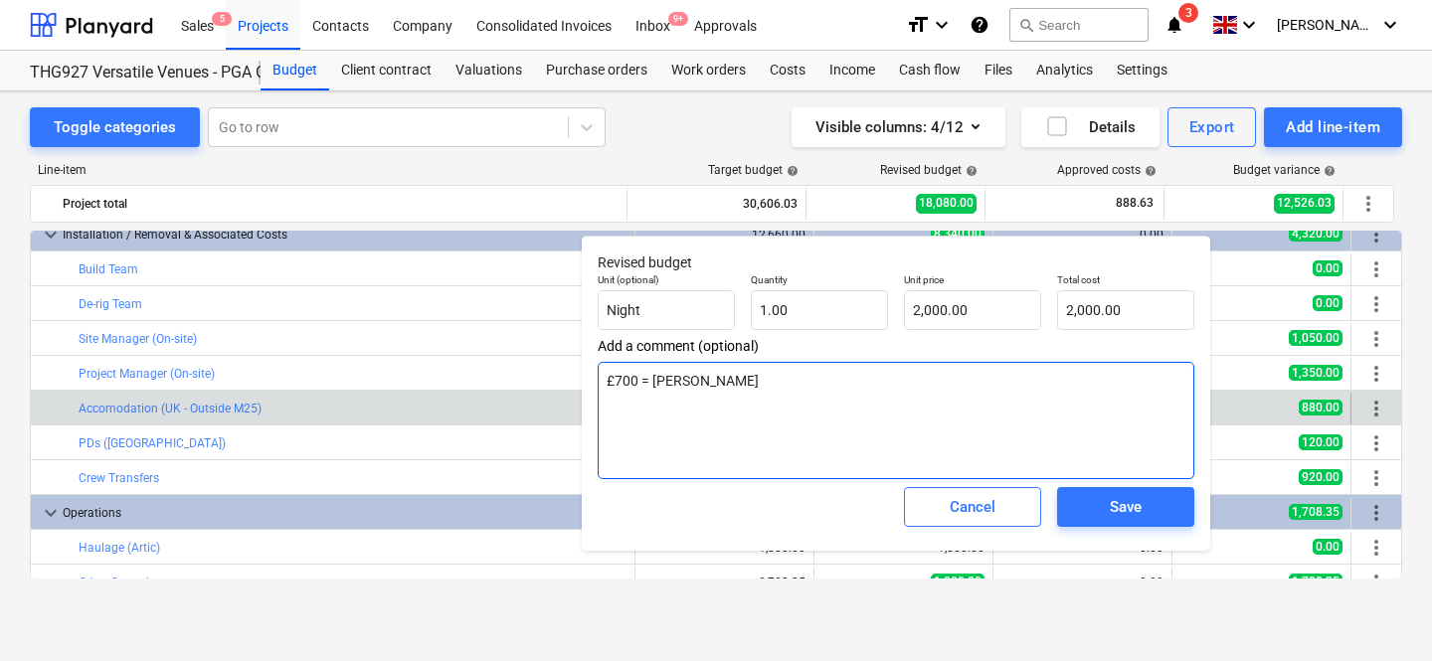
type textarea "x"
type textarea "£700 = Buil"
type textarea "x"
type textarea "£700 = Build"
type textarea "x"
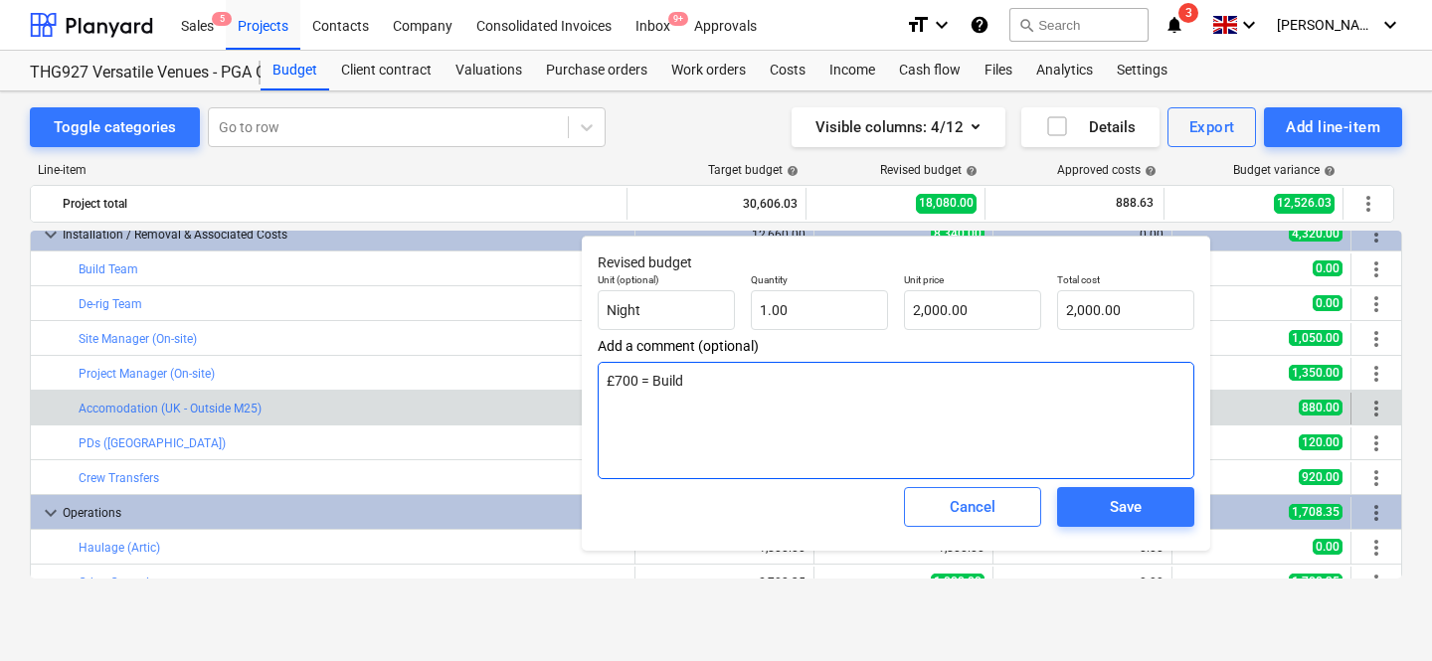
type textarea "£700 = Build"
click at [643, 375] on textarea "£700 = Build" at bounding box center [896, 420] width 597 height 117
click at [642, 378] on textarea "£700 = Build" at bounding box center [896, 420] width 597 height 117
type textarea "x"
type textarea "£700 Build"
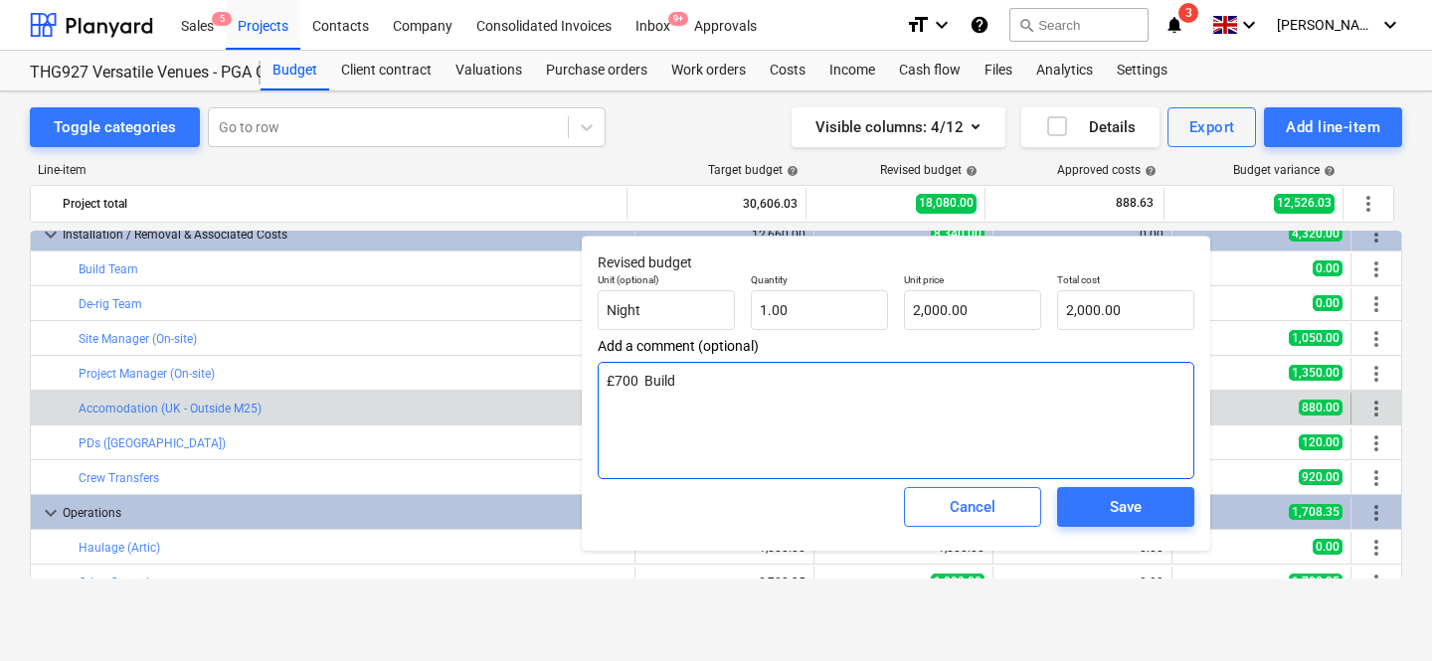
type textarea "x"
type textarea "£700 - Build"
click at [640, 417] on textarea "£700 - Build" at bounding box center [896, 420] width 597 height 117
click at [653, 401] on textarea "£700 - Build" at bounding box center [896, 420] width 597 height 117
type textarea "x"
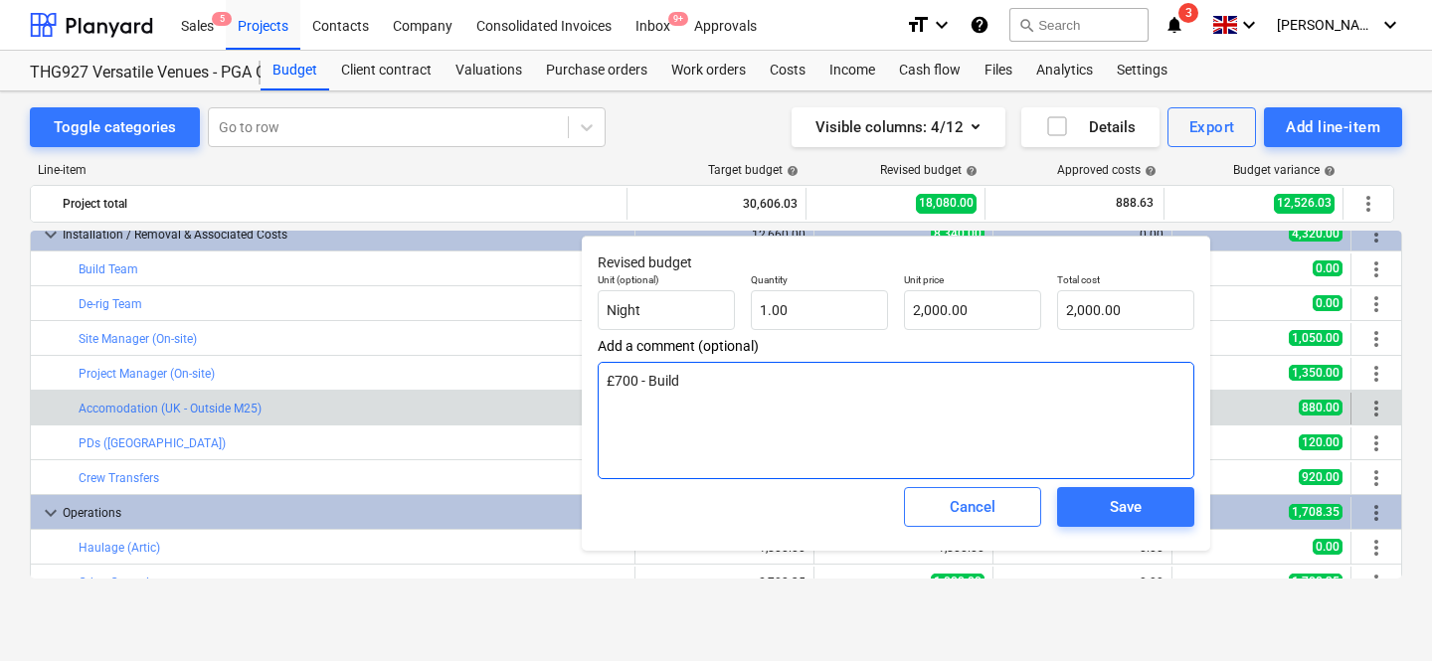
type textarea "£700 - Build ?"
type textarea "x"
type textarea "£700 - Build ?"
type textarea "x"
type textarea "£700 - Build ? -"
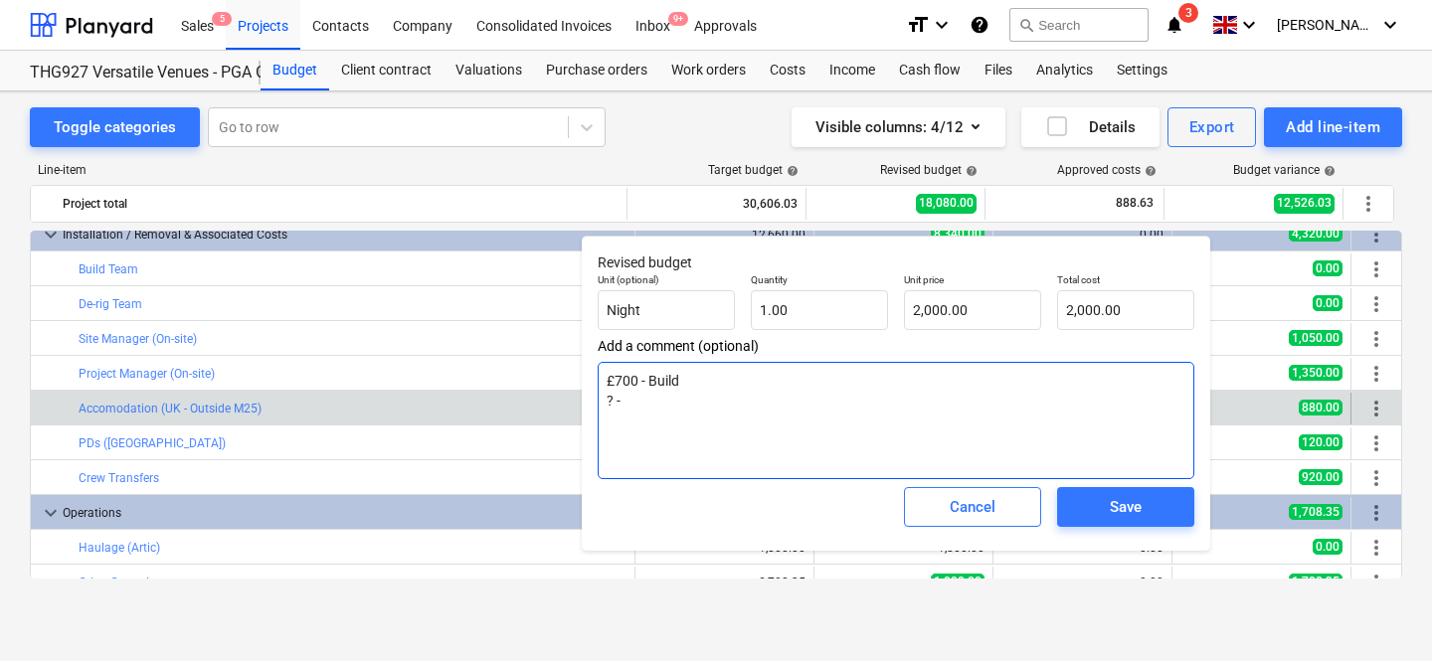
type textarea "x"
type textarea "£700 - Build ? -"
type textarea "x"
type textarea "£700 - Build ? - D"
type textarea "x"
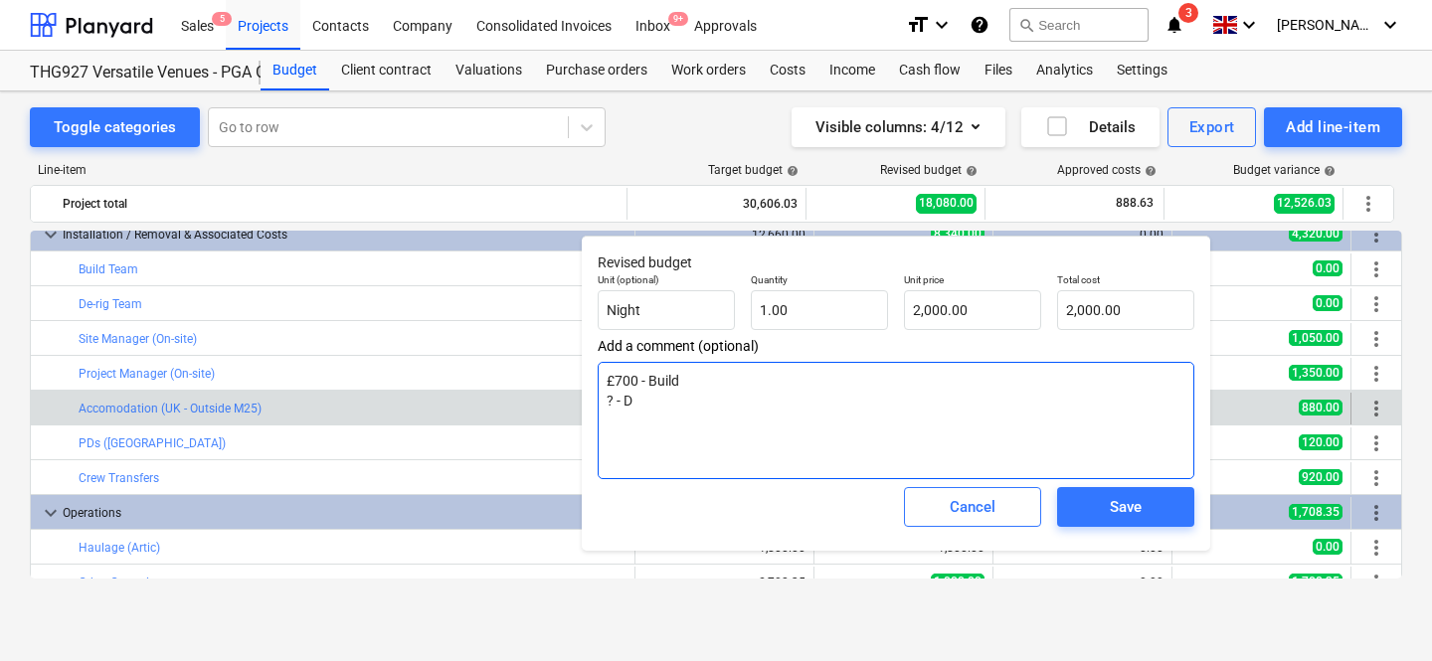
type textarea "£700 - Build ? - De"
type textarea "x"
type textarea "£700 - Build ? - Der"
type textarea "x"
type textarea "£700 - Build ? - Deri"
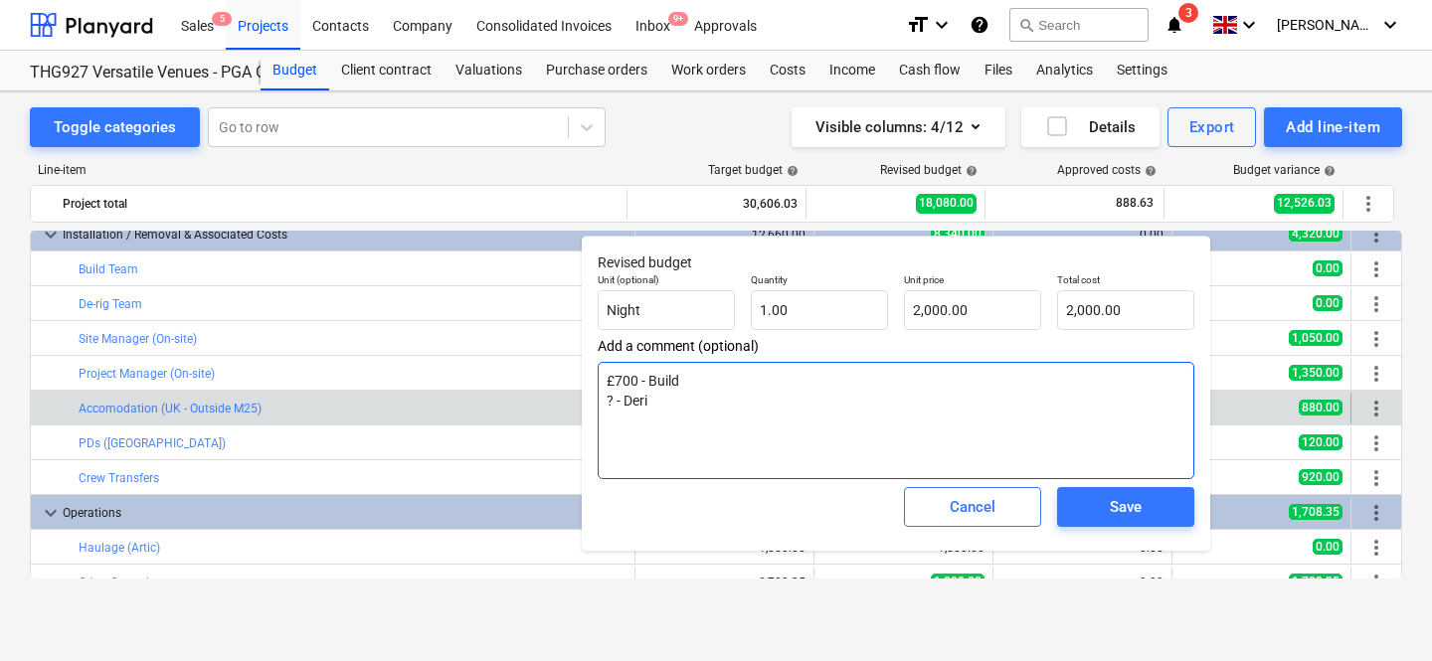
type textarea "x"
type textarea "£700 - Build ? - Derig"
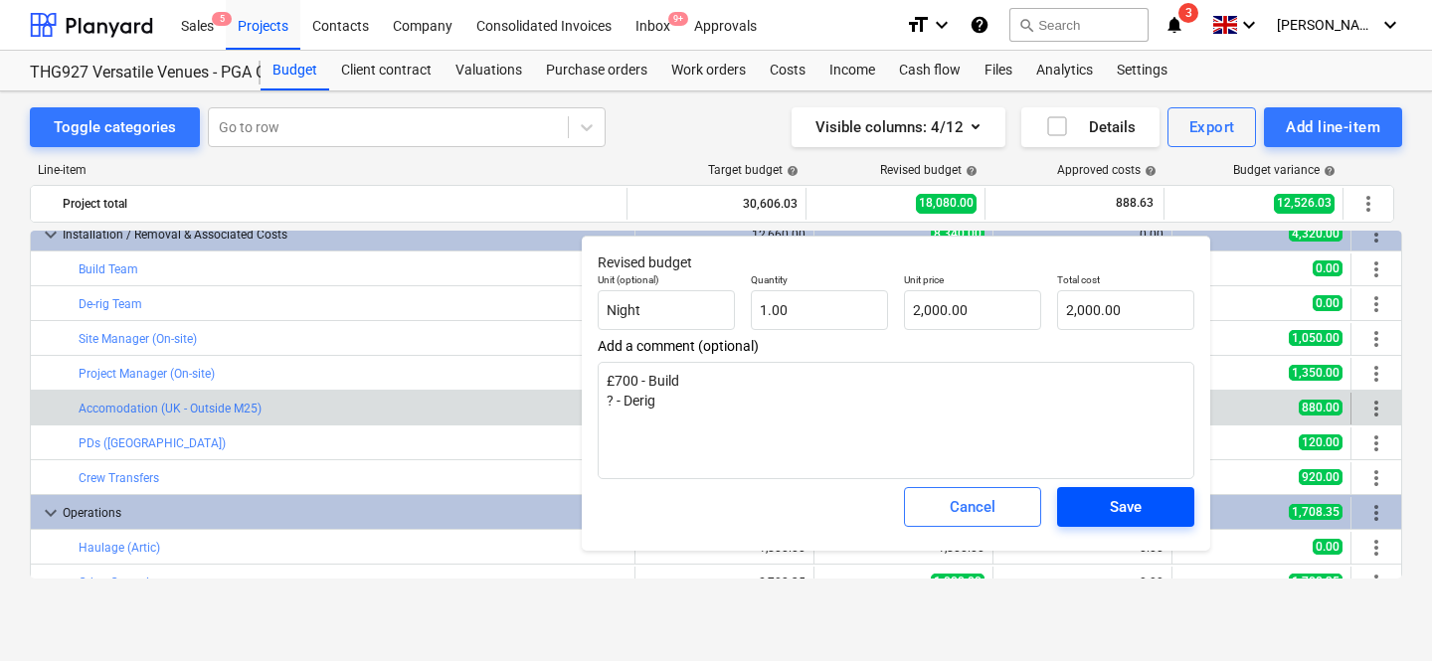
click at [1124, 502] on div "Save" at bounding box center [1126, 507] width 32 height 26
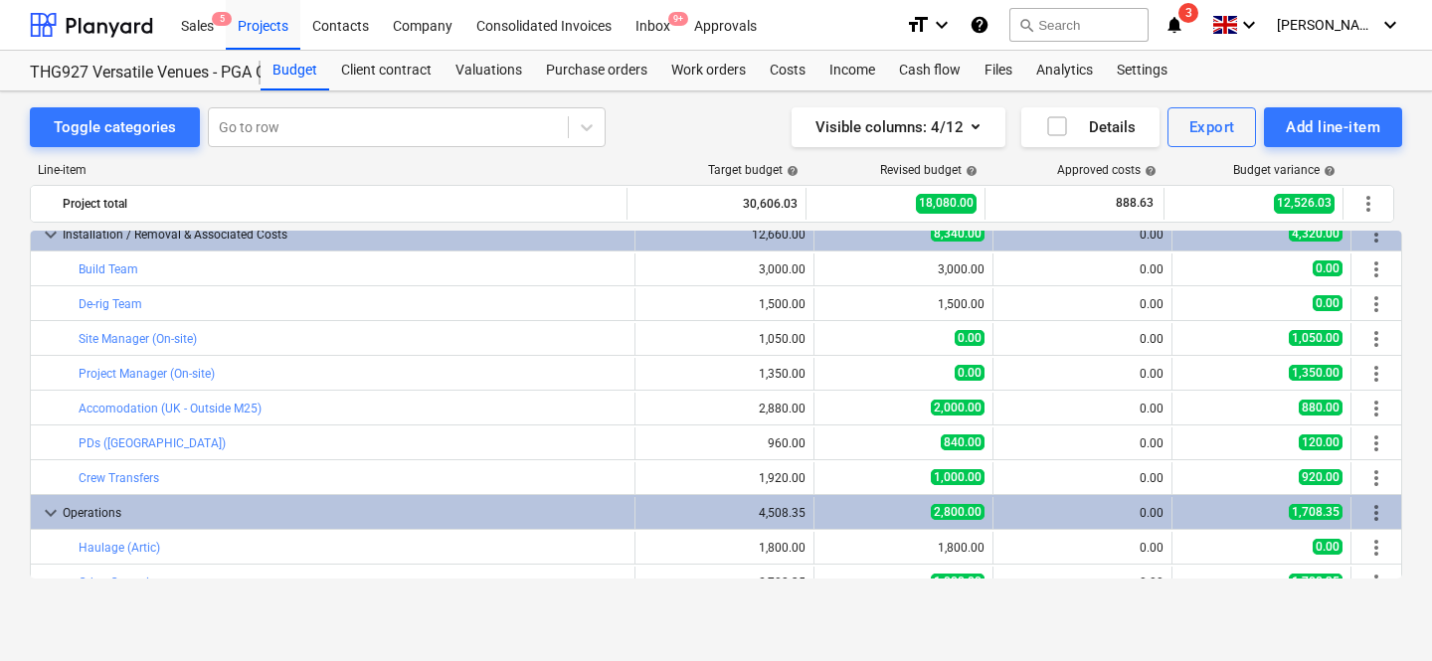
type textarea "x"
type input "1.00"
type input "2,000.00"
type textarea "x"
